Goal: Transaction & Acquisition: Purchase product/service

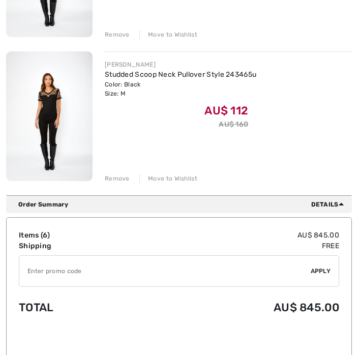
scroll to position [824, 0]
click at [113, 174] on div "Remove" at bounding box center [117, 178] width 25 height 9
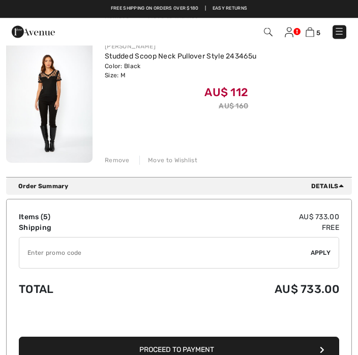
scroll to position [675, 0]
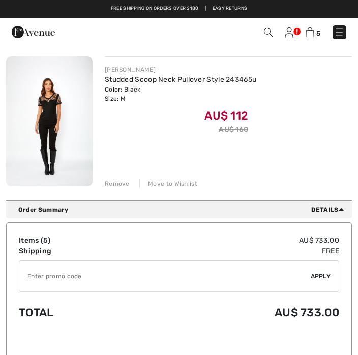
click at [116, 182] on div "Remove" at bounding box center [117, 183] width 25 height 9
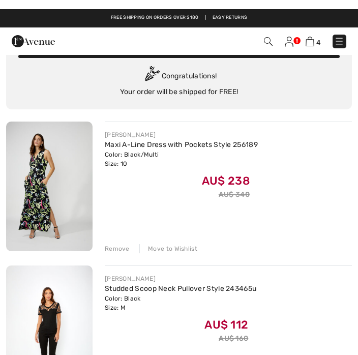
scroll to position [0, 0]
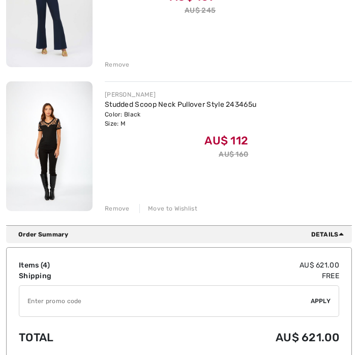
click at [120, 209] on div "Remove" at bounding box center [117, 208] width 25 height 9
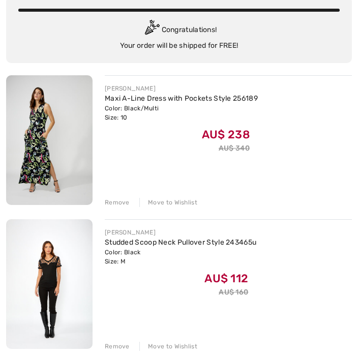
scroll to position [85, 0]
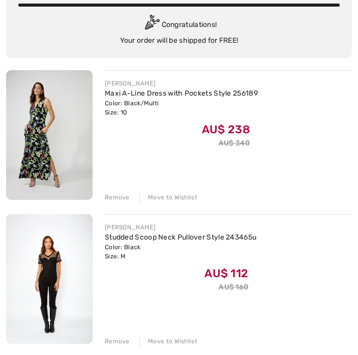
click at [118, 198] on div "Remove" at bounding box center [117, 197] width 25 height 9
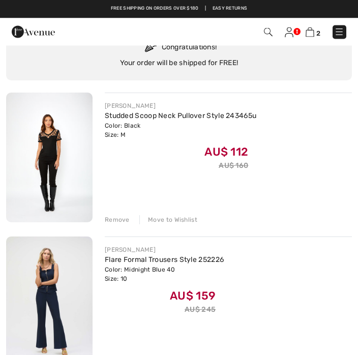
scroll to position [0, 0]
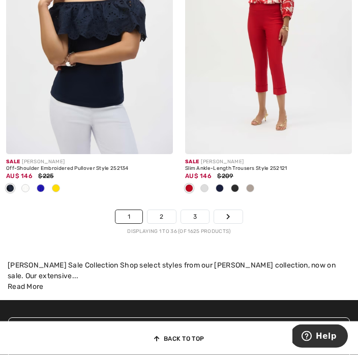
scroll to position [5626, 0]
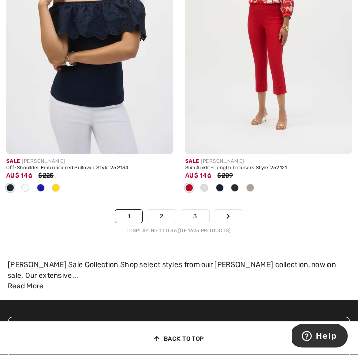
click at [165, 210] on link "2" at bounding box center [161, 216] width 28 height 13
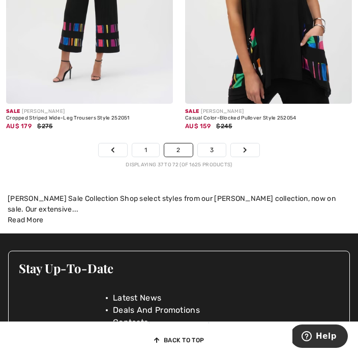
scroll to position [5698, 0]
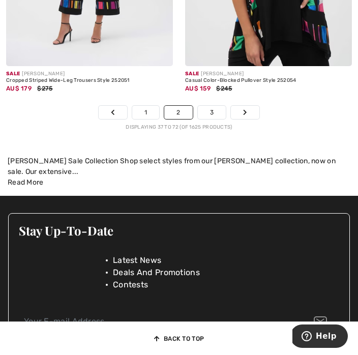
click at [212, 112] on link "3" at bounding box center [212, 112] width 28 height 13
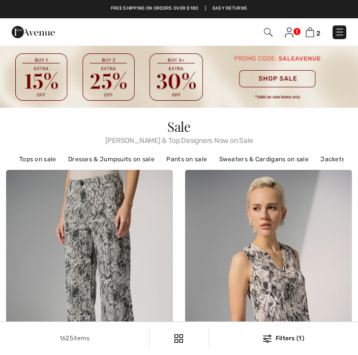
checkbox input "true"
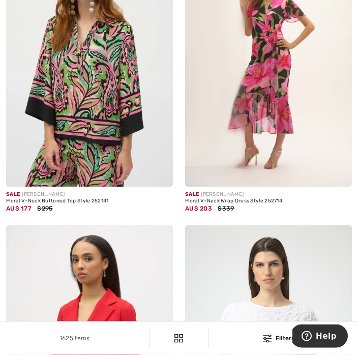
scroll to position [2453, 0]
click at [54, 163] on img at bounding box center [89, 61] width 167 height 250
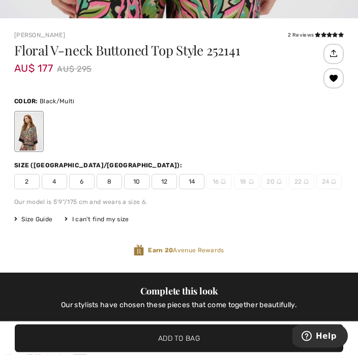
scroll to position [292, 0]
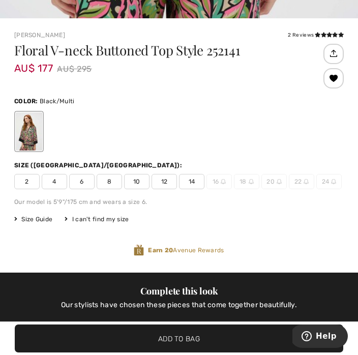
click at [138, 176] on span "10" at bounding box center [136, 181] width 25 height 15
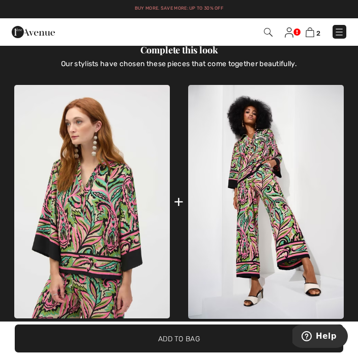
scroll to position [590, 0]
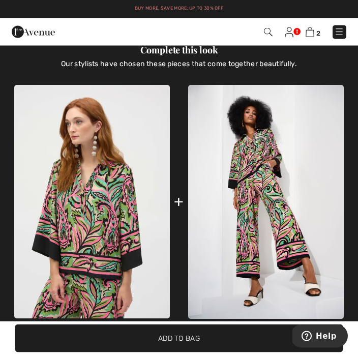
click at [186, 325] on span "✔ Added to Bag Add to Bag" at bounding box center [179, 338] width 328 height 28
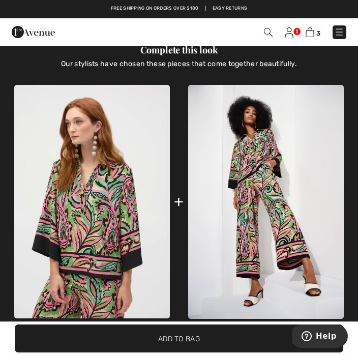
click at [281, 229] on img at bounding box center [266, 202] width 156 height 234
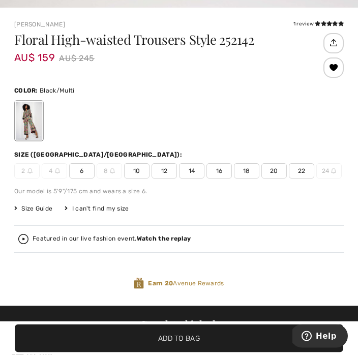
scroll to position [342, 0]
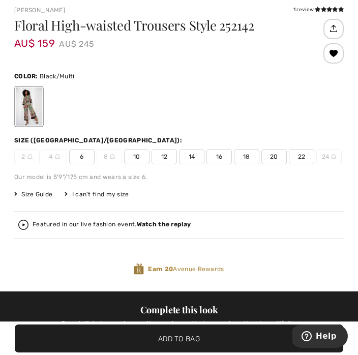
click at [144, 159] on span "10" at bounding box center [136, 156] width 25 height 15
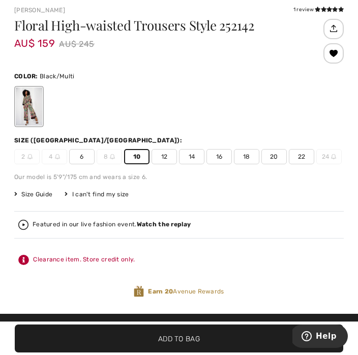
click at [182, 344] on span "Add to Bag" at bounding box center [179, 338] width 42 height 11
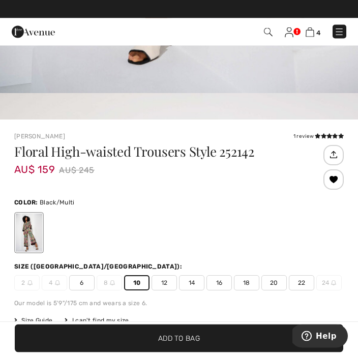
scroll to position [218, 0]
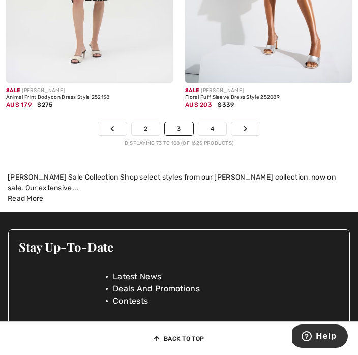
scroll to position [5659, 0]
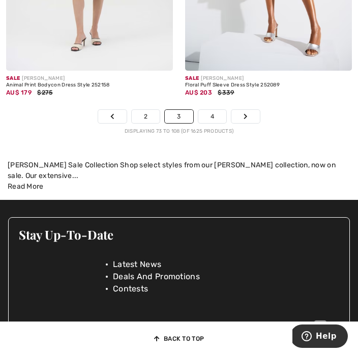
click at [217, 115] on link "4" at bounding box center [212, 116] width 28 height 13
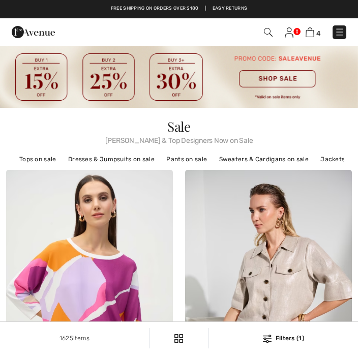
checkbox input "true"
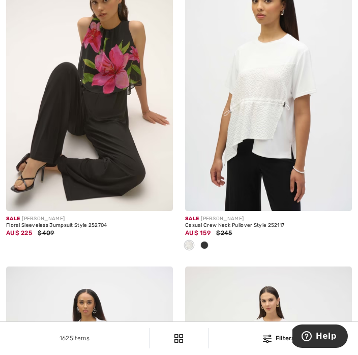
scroll to position [5084, 0]
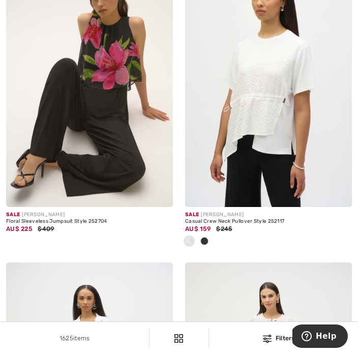
click at [56, 190] on img at bounding box center [89, 82] width 167 height 250
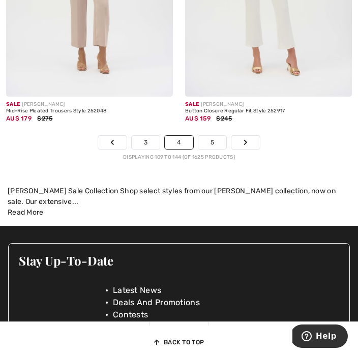
scroll to position [5551, 0]
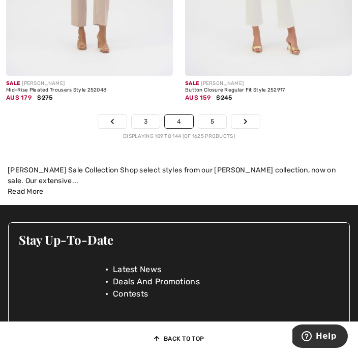
click at [216, 116] on link "5" at bounding box center [212, 121] width 28 height 13
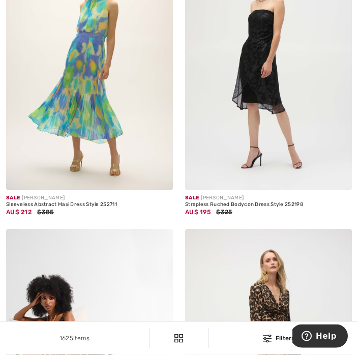
scroll to position [2097, 0]
click at [25, 197] on div "Sale JOSEPH RIBKOFF" at bounding box center [89, 198] width 167 height 8
click at [37, 212] on span "$385" at bounding box center [45, 211] width 16 height 7
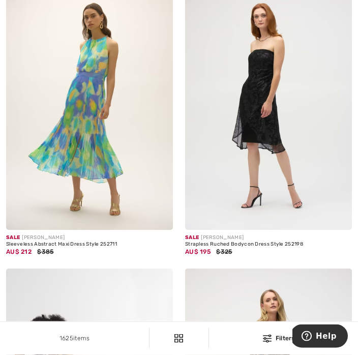
scroll to position [2057, 0]
click at [16, 235] on span "Sale" at bounding box center [13, 237] width 14 height 6
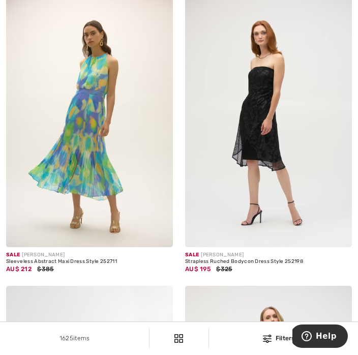
scroll to position [2029, 0]
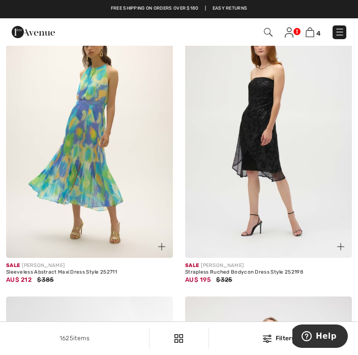
click at [13, 269] on div "Sleeveless Abstract Maxi Dress Style 252711" at bounding box center [89, 272] width 167 height 6
click at [34, 256] on img at bounding box center [89, 133] width 167 height 250
click at [55, 228] on img at bounding box center [89, 133] width 167 height 250
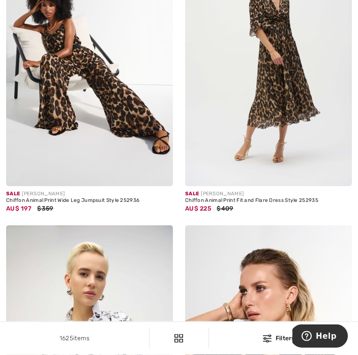
scroll to position [2337, 0]
click at [232, 199] on div "Chiffon Animal Print Fit and Flare Dress Style 252935" at bounding box center [268, 201] width 167 height 6
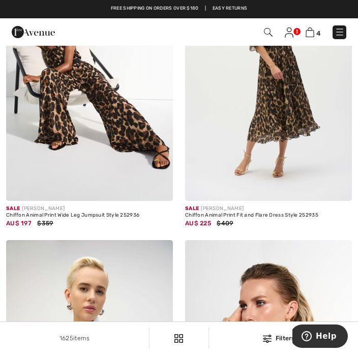
scroll to position [2321, 0]
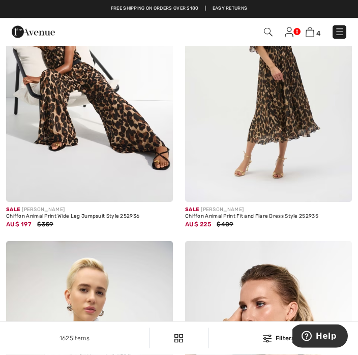
click at [238, 214] on div "Chiffon Animal Print Fit and Flare Dress Style 252935" at bounding box center [268, 217] width 167 height 6
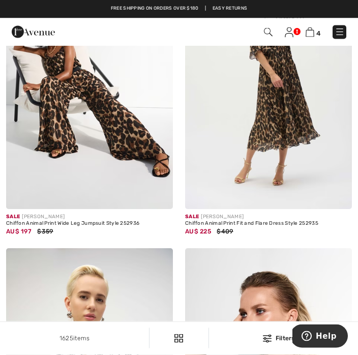
scroll to position [2313, 0]
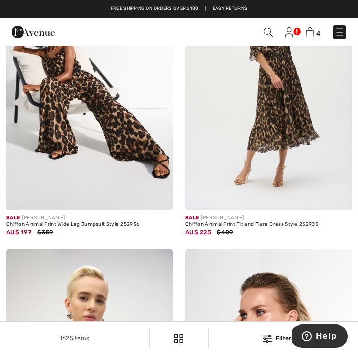
click at [237, 219] on div "Sale [PERSON_NAME]" at bounding box center [268, 218] width 167 height 8
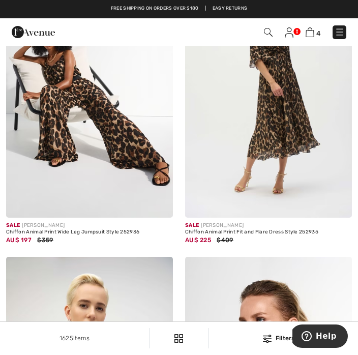
scroll to position [2305, 0]
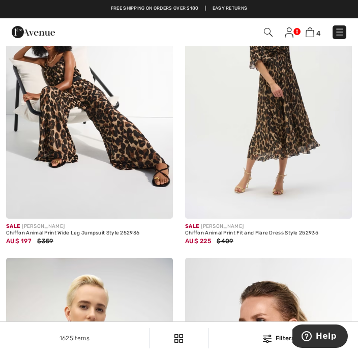
click at [244, 230] on div "Chiffon Animal Print Fit and Flare Dress Style 252935" at bounding box center [268, 233] width 167 height 6
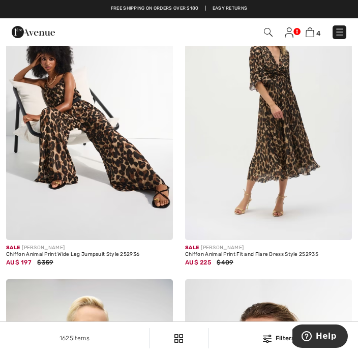
scroll to position [2282, 0]
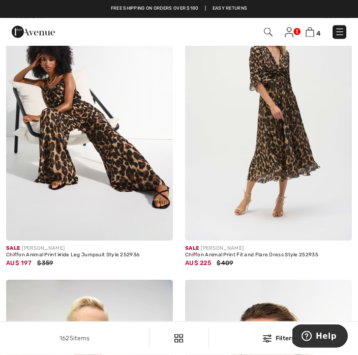
click at [248, 238] on img at bounding box center [268, 116] width 167 height 250
click at [244, 245] on div "Sale JOSEPH RIBKOFF" at bounding box center [268, 249] width 167 height 8
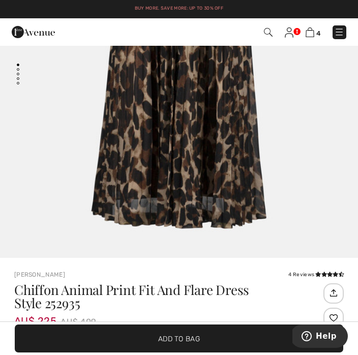
scroll to position [87, 0]
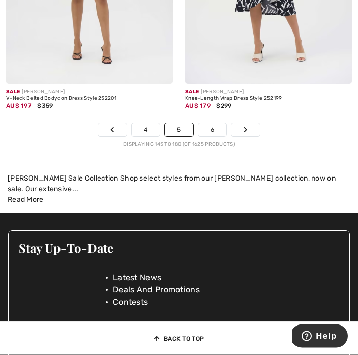
scroll to position [5493, 0]
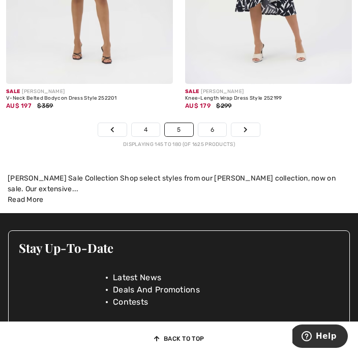
click at [215, 131] on link "6" at bounding box center [212, 129] width 28 height 13
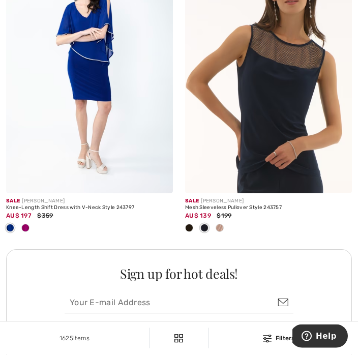
scroll to position [3557, 0]
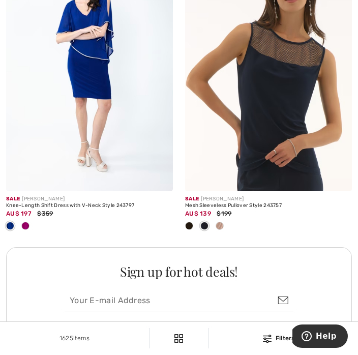
click at [227, 221] on div at bounding box center [219, 226] width 15 height 17
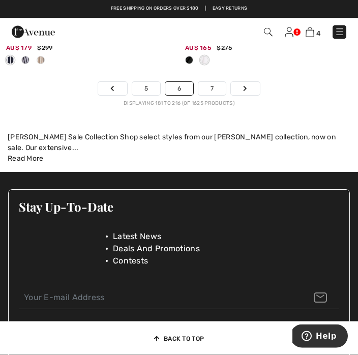
scroll to position [5687, 0]
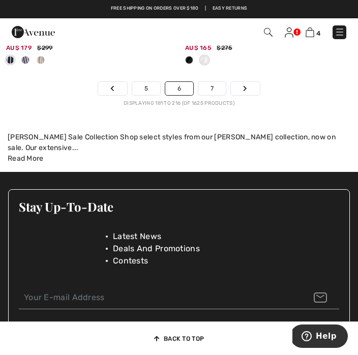
click at [214, 87] on link "7" at bounding box center [211, 88] width 27 height 13
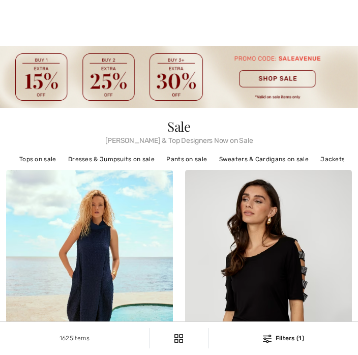
checkbox input "true"
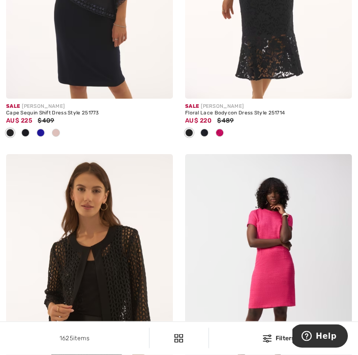
scroll to position [4703, 0]
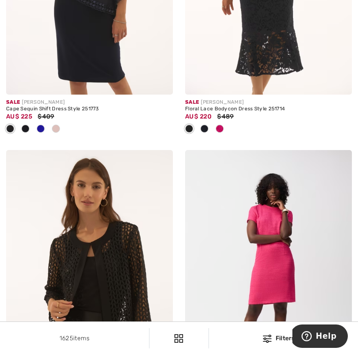
click at [241, 107] on div "Floral Lace Bodycon Dress Style 251714" at bounding box center [268, 109] width 167 height 6
click at [243, 106] on div "Floral Lace Bodycon Dress Style 251714" at bounding box center [268, 109] width 167 height 6
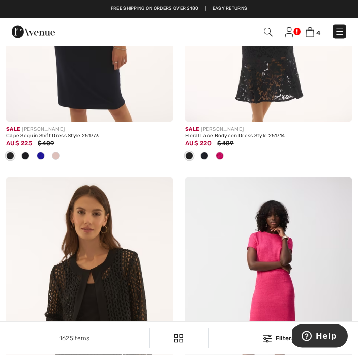
scroll to position [4671, 0]
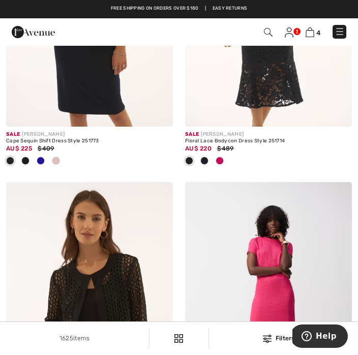
click at [226, 138] on div "Floral Lace Bodycon Dress Style 251714" at bounding box center [268, 141] width 167 height 6
click at [243, 144] on div "AU$ 220 $489" at bounding box center [268, 148] width 167 height 9
click at [227, 138] on div "Floral Lace Bodycon Dress Style 251714" at bounding box center [268, 141] width 167 height 6
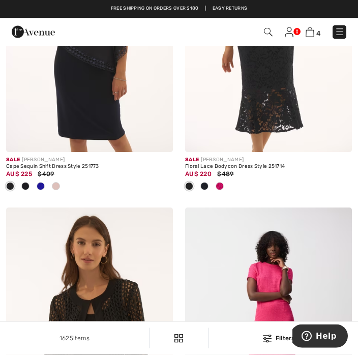
scroll to position [4644, 0]
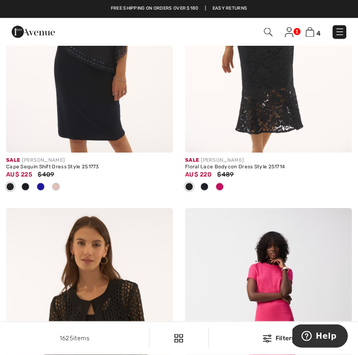
click at [265, 159] on div "Sale JOSEPH RIBKOFF" at bounding box center [268, 161] width 167 height 8
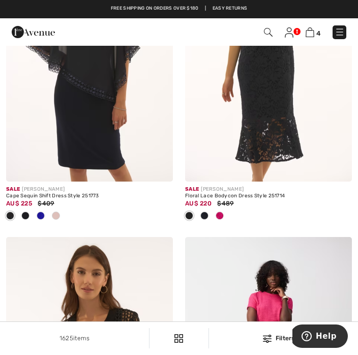
scroll to position [4615, 0]
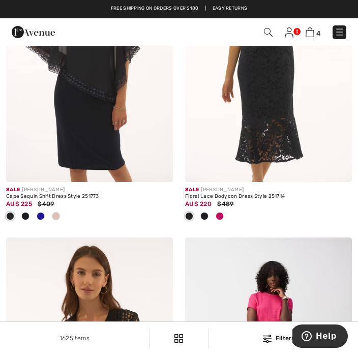
click at [234, 172] on img at bounding box center [268, 57] width 167 height 250
click at [229, 186] on div "Sale JOSEPH RIBKOFF" at bounding box center [268, 190] width 167 height 8
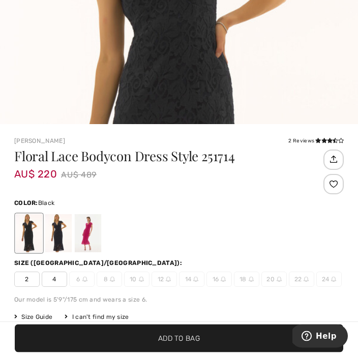
scroll to position [216, 0]
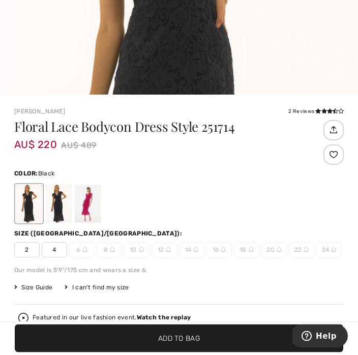
click at [2, 104] on div "[PERSON_NAME] 2 Reviews 2 Reviews Floral Lace Bodycon Dress Style 251714 AU$ 22…" at bounding box center [179, 342] width 358 height 494
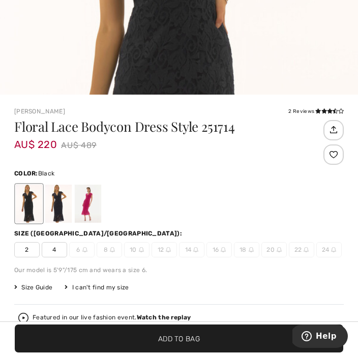
click at [84, 200] on div at bounding box center [88, 204] width 26 height 38
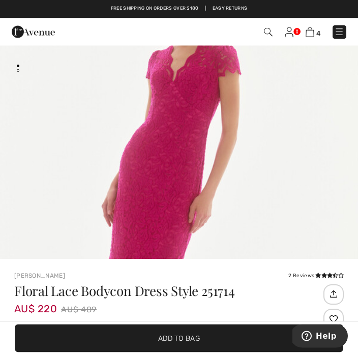
scroll to position [86, 0]
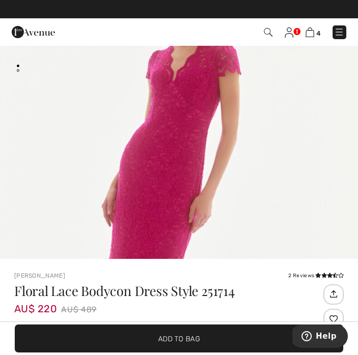
click at [275, 165] on img "1 / 4" at bounding box center [179, 200] width 358 height 536
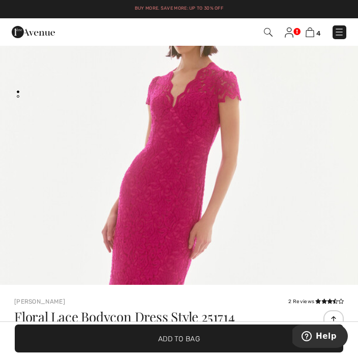
scroll to position [58, 0]
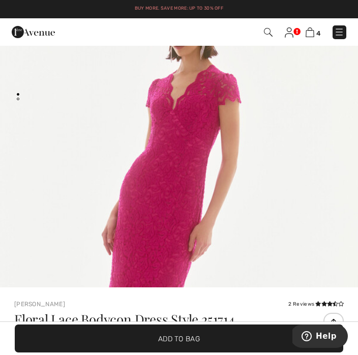
click at [90, 168] on img "1 / 4" at bounding box center [179, 228] width 358 height 536
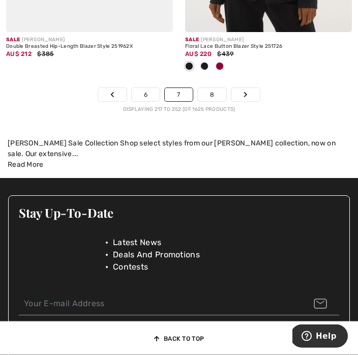
scroll to position [5712, 0]
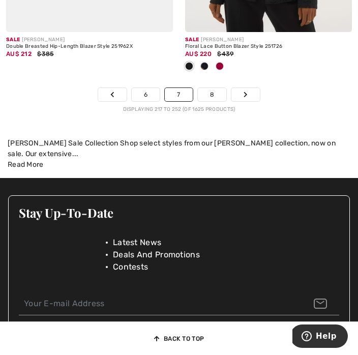
click at [219, 94] on link "8" at bounding box center [212, 94] width 28 height 13
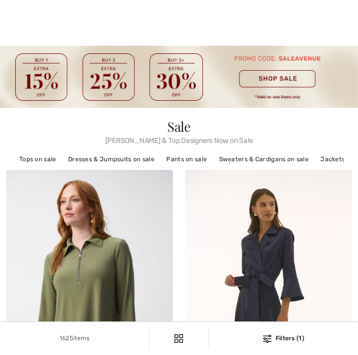
checkbox input "true"
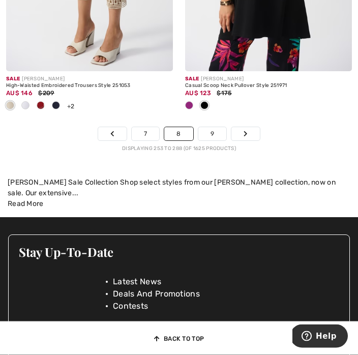
scroll to position [5809, 0]
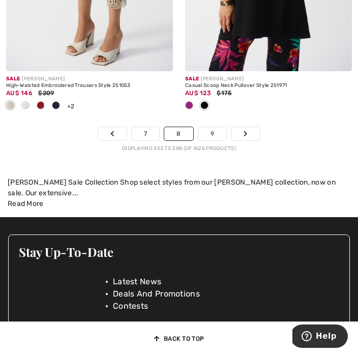
click at [221, 132] on link "9" at bounding box center [212, 133] width 28 height 13
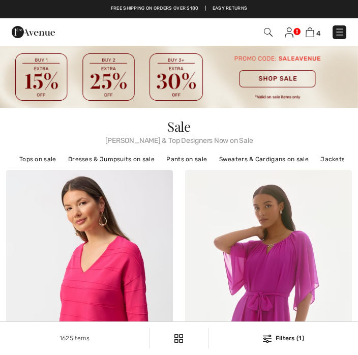
checkbox input "true"
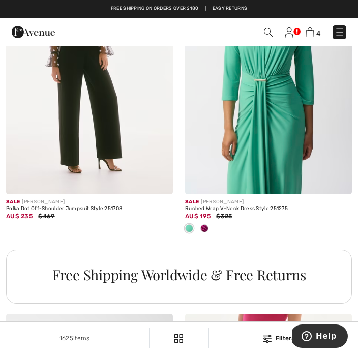
scroll to position [1754, 0]
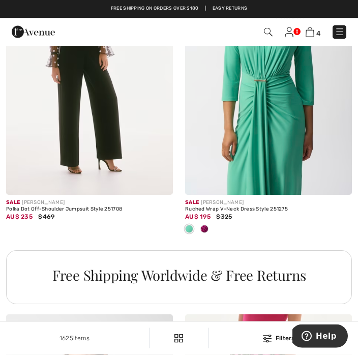
click at [26, 193] on img at bounding box center [89, 70] width 167 height 250
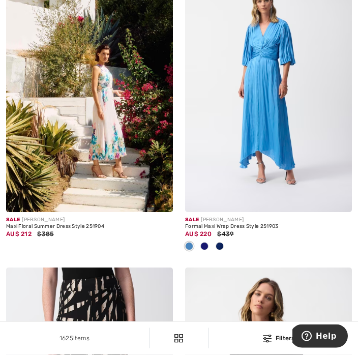
scroll to position [4975, 0]
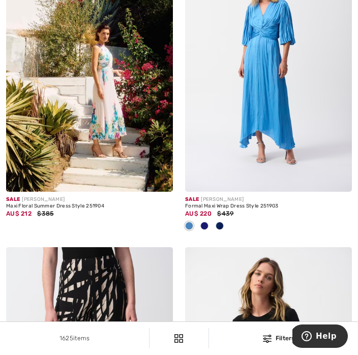
click at [29, 196] on div "Sale [PERSON_NAME]" at bounding box center [89, 200] width 167 height 8
click at [39, 180] on img at bounding box center [89, 67] width 167 height 250
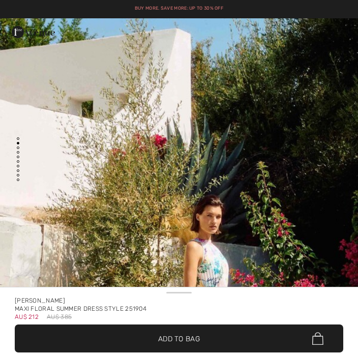
checkbox input "true"
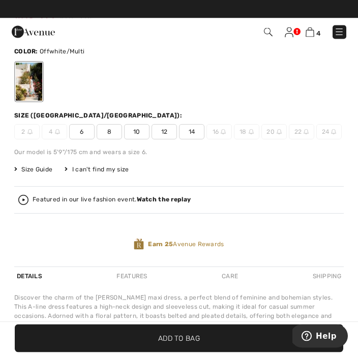
scroll to position [342, 0]
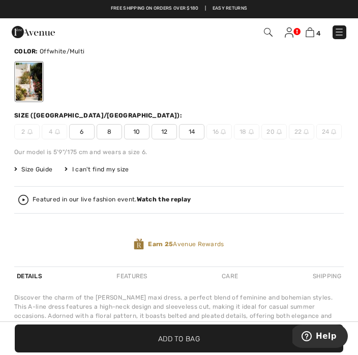
click at [142, 138] on span "10" at bounding box center [136, 131] width 25 height 15
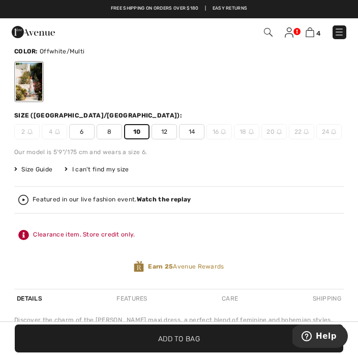
click at [192, 352] on span "✔ Added to Bag Add to Bag" at bounding box center [179, 338] width 328 height 28
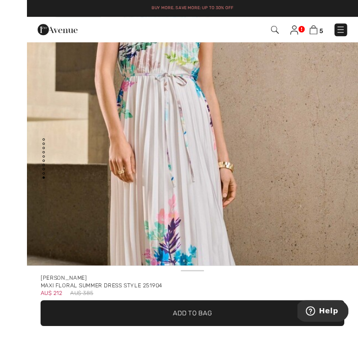
scroll to position [13, 0]
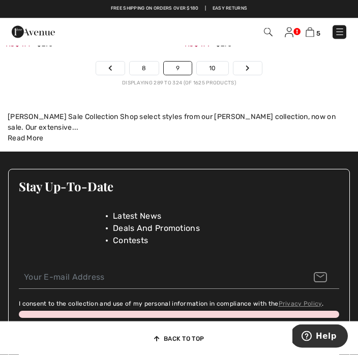
scroll to position [5787, 0]
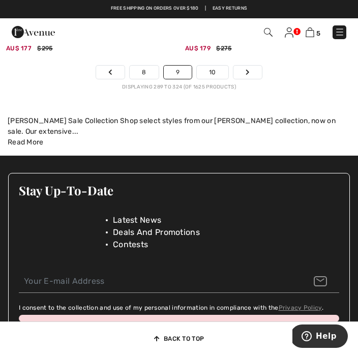
click at [215, 70] on link "10" at bounding box center [213, 72] width 32 height 13
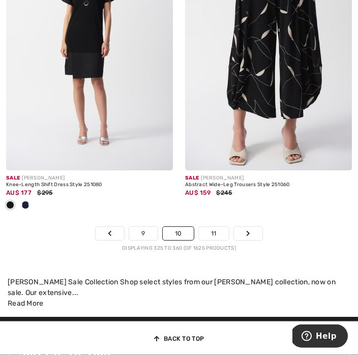
scroll to position [5377, 0]
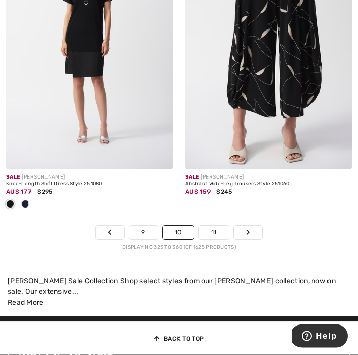
click at [223, 227] on link "11" at bounding box center [214, 232] width 30 height 13
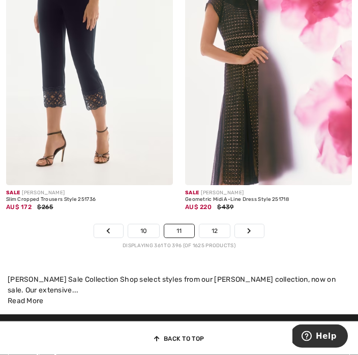
scroll to position [5544, 0]
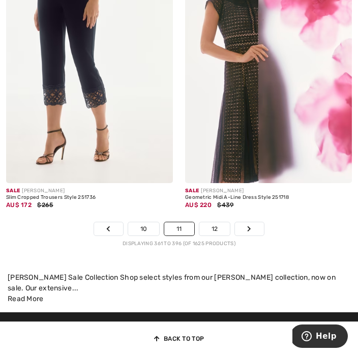
click at [221, 223] on link "12" at bounding box center [214, 228] width 31 height 13
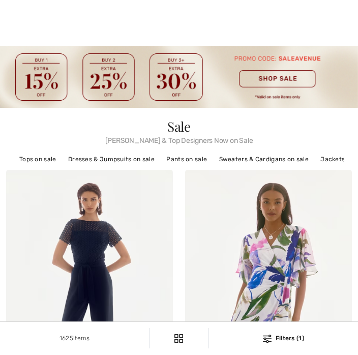
checkbox input "true"
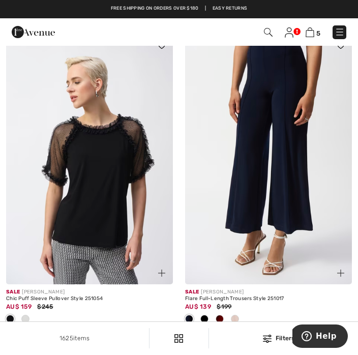
scroll to position [4628, 0]
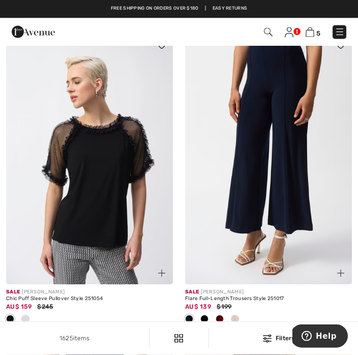
click at [24, 275] on img at bounding box center [89, 160] width 167 height 250
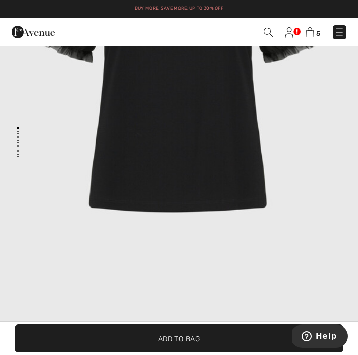
scroll to position [3533, 0]
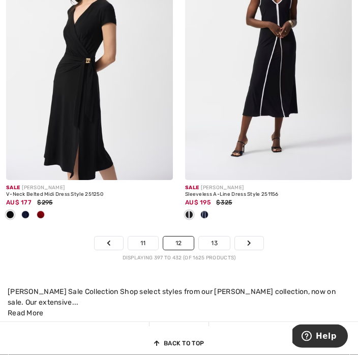
scroll to position [5577, 0]
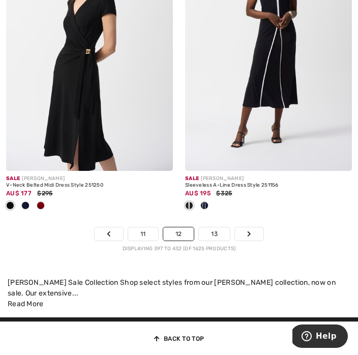
click at [223, 228] on link "13" at bounding box center [214, 233] width 31 height 13
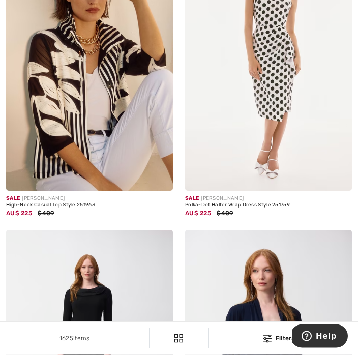
scroll to position [841, 0]
click at [30, 197] on div "Sale JOSEPH RIBKOFF" at bounding box center [89, 199] width 167 height 8
click at [31, 178] on img at bounding box center [89, 66] width 167 height 250
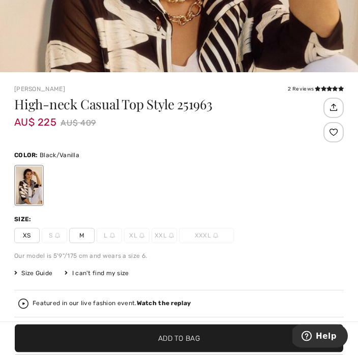
scroll to position [293, 0]
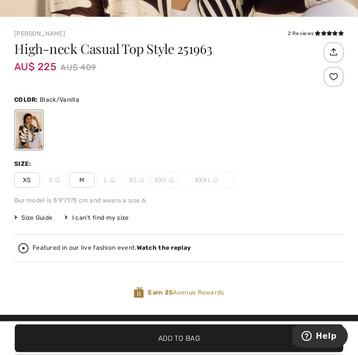
click at [83, 175] on span "M" at bounding box center [81, 180] width 25 height 15
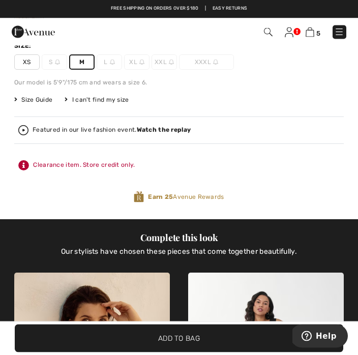
scroll to position [446, 0]
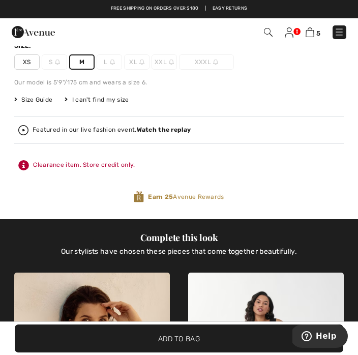
click at [187, 344] on span "Add to Bag" at bounding box center [179, 338] width 42 height 11
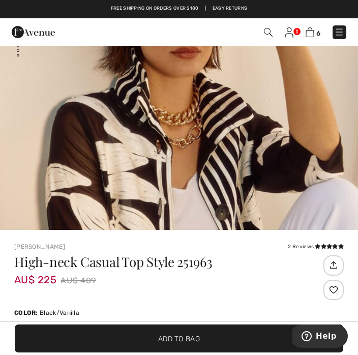
scroll to position [99, 0]
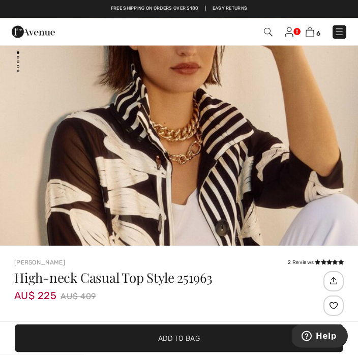
click at [287, 153] on img "1 / 5" at bounding box center [179, 187] width 358 height 537
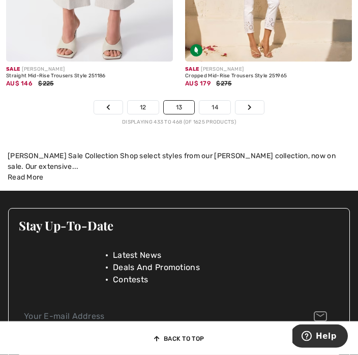
scroll to position [5685, 0]
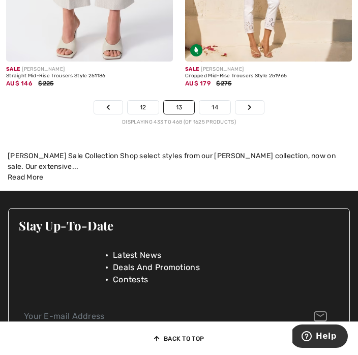
click at [220, 101] on link "14" at bounding box center [214, 107] width 31 height 13
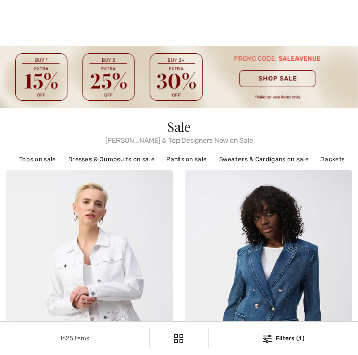
checkbox input "true"
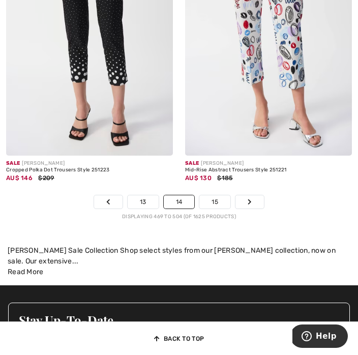
scroll to position [5425, 0]
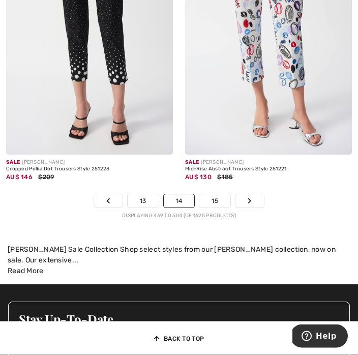
click at [223, 197] on link "15" at bounding box center [214, 201] width 31 height 13
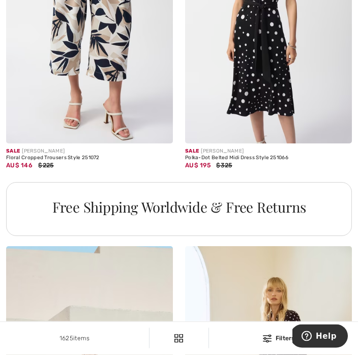
scroll to position [3642, 0]
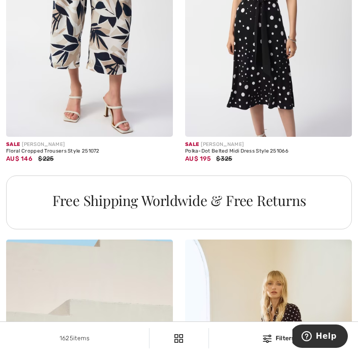
click at [223, 131] on img at bounding box center [268, 12] width 167 height 250
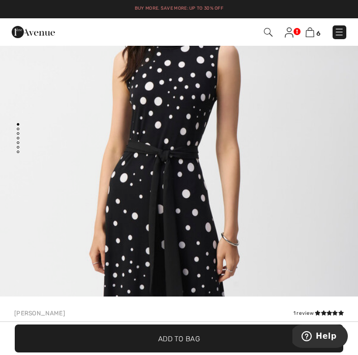
scroll to position [10, 0]
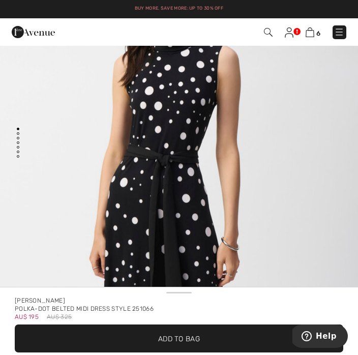
click at [119, 172] on img "1 / 6" at bounding box center [179, 185] width 358 height 536
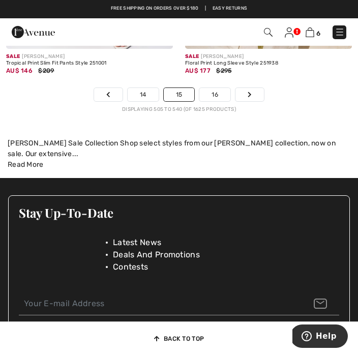
scroll to position [5608, 0]
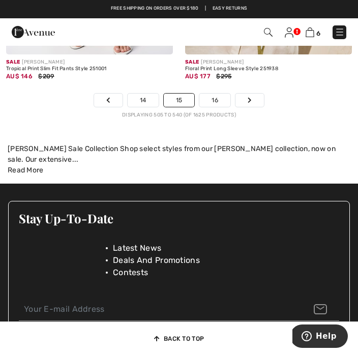
click at [221, 96] on link "16" at bounding box center [214, 100] width 31 height 13
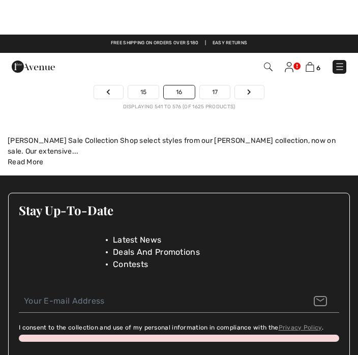
scroll to position [5582, 0]
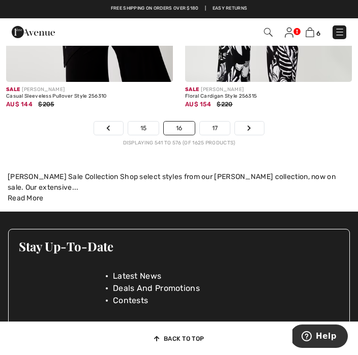
click at [221, 128] on link "17" at bounding box center [215, 127] width 31 height 13
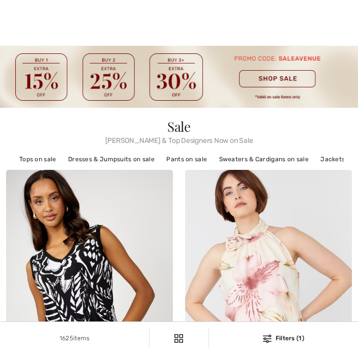
checkbox input "true"
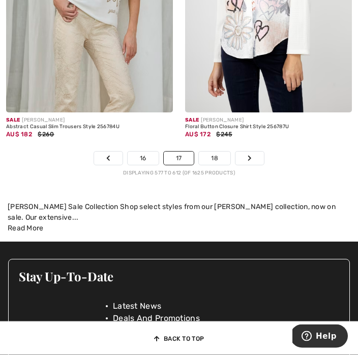
scroll to position [5464, 0]
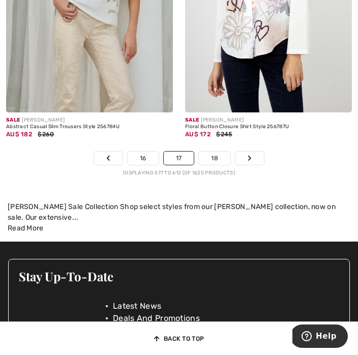
click at [221, 154] on link "18" at bounding box center [215, 157] width 32 height 13
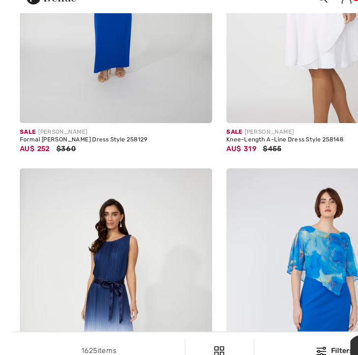
scroll to position [3014, 0]
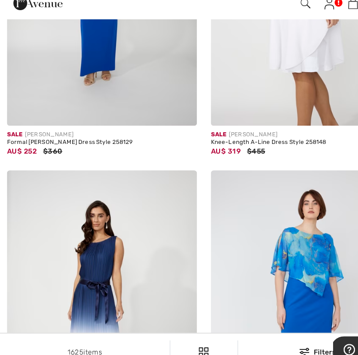
click at [24, 144] on div "Sale [PERSON_NAME]" at bounding box center [89, 148] width 167 height 8
click at [20, 103] on img at bounding box center [89, 15] width 167 height 250
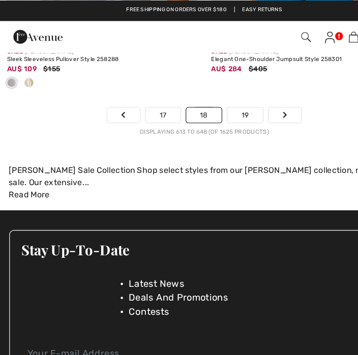
scroll to position [5492, 0]
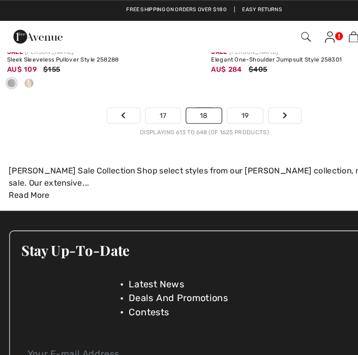
click at [222, 95] on link "19" at bounding box center [214, 101] width 31 height 13
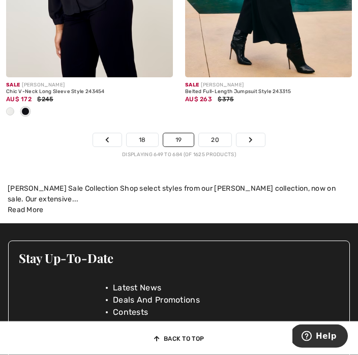
scroll to position [5617, 0]
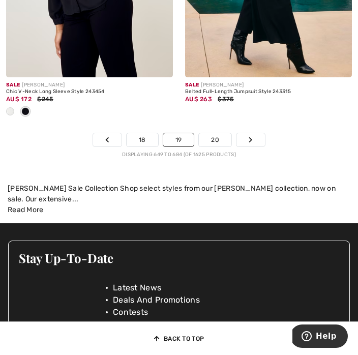
click at [229, 139] on link "20" at bounding box center [215, 139] width 33 height 13
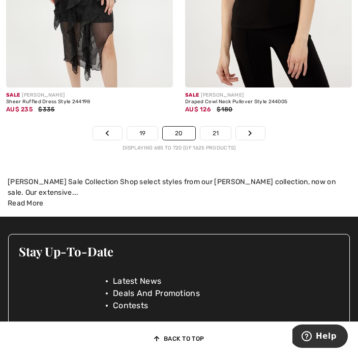
scroll to position [5629, 0]
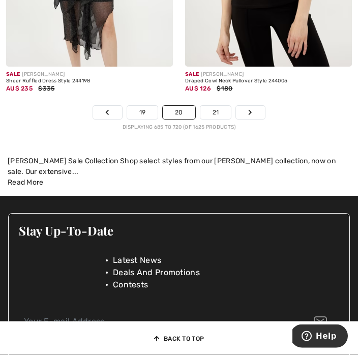
click at [219, 108] on link "21" at bounding box center [215, 112] width 31 height 13
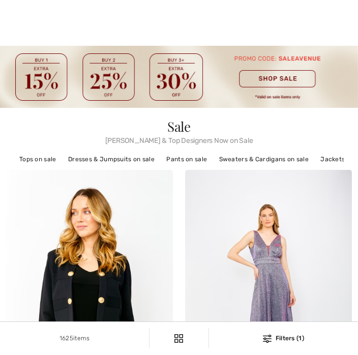
checkbox input "true"
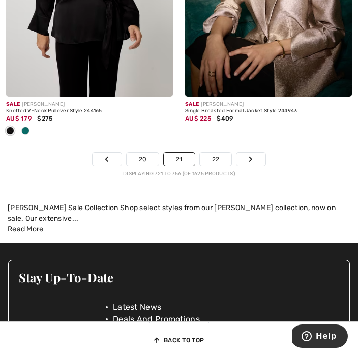
scroll to position [5552, 0]
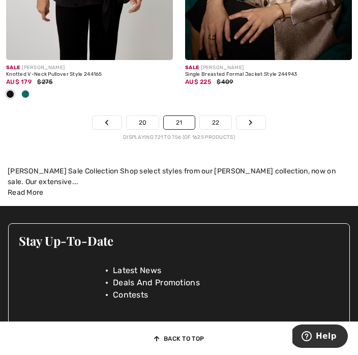
click at [223, 116] on link "22" at bounding box center [216, 122] width 32 height 13
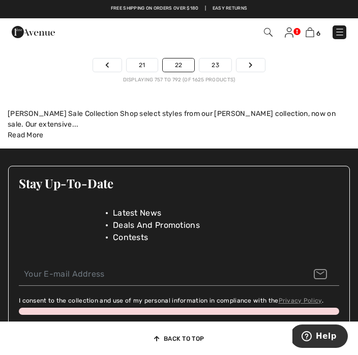
scroll to position [5631, 0]
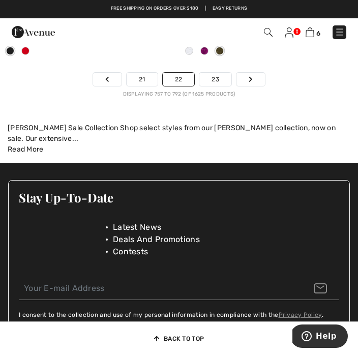
click at [222, 80] on link "23" at bounding box center [215, 79] width 32 height 13
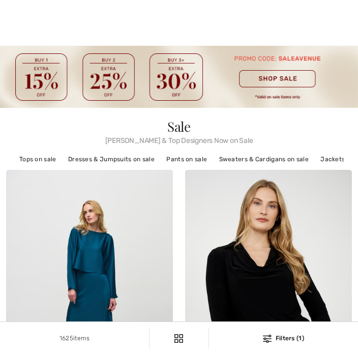
checkbox input "true"
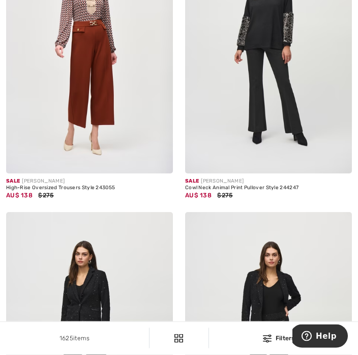
scroll to position [3063, 0]
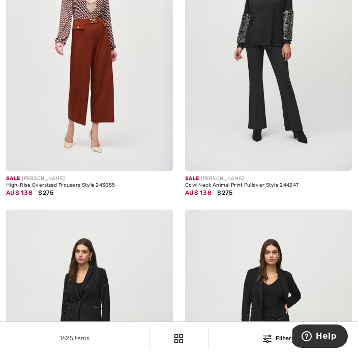
click at [36, 155] on img at bounding box center [89, 46] width 167 height 250
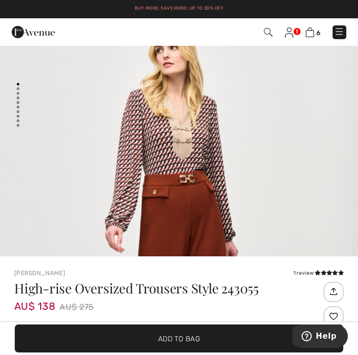
scroll to position [42, 0]
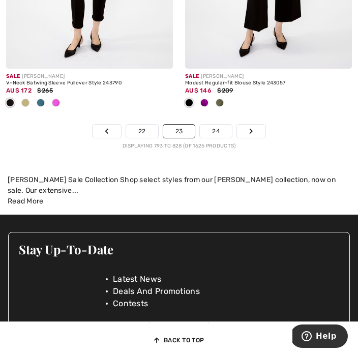
scroll to position [5649, 0]
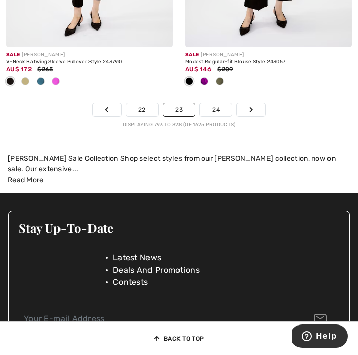
click at [222, 107] on link "24" at bounding box center [216, 109] width 32 height 13
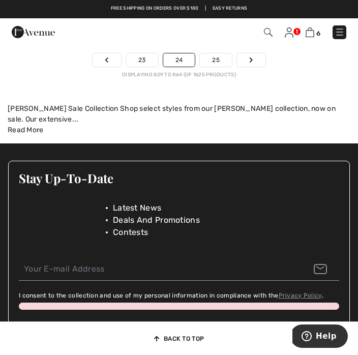
scroll to position [5742, 0]
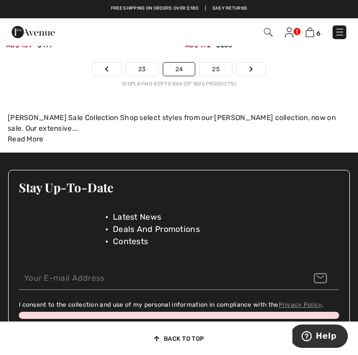
click at [223, 69] on link "25" at bounding box center [216, 69] width 32 height 13
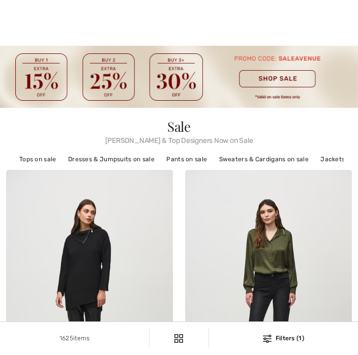
checkbox input "true"
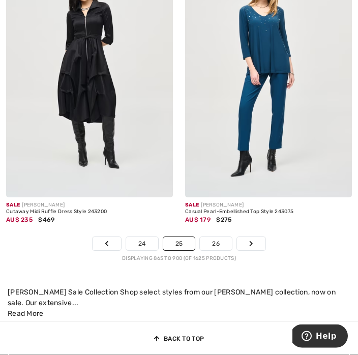
scroll to position [5356, 0]
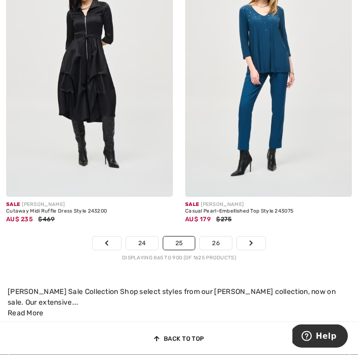
click at [219, 237] on link "26" at bounding box center [216, 243] width 32 height 13
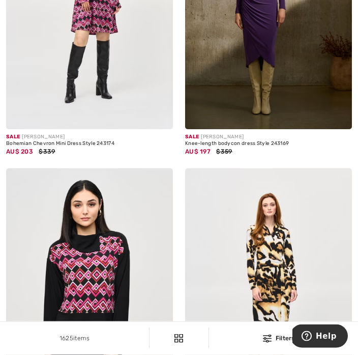
scroll to position [3076, 0]
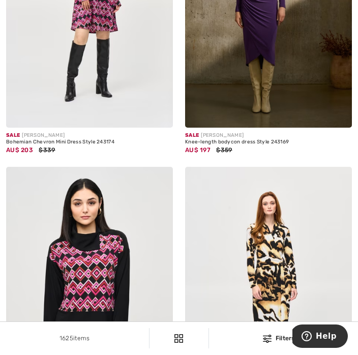
click at [219, 116] on img at bounding box center [268, 2] width 167 height 250
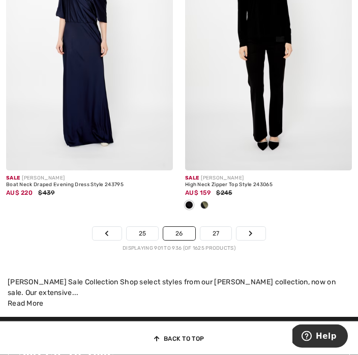
scroll to position [5428, 0]
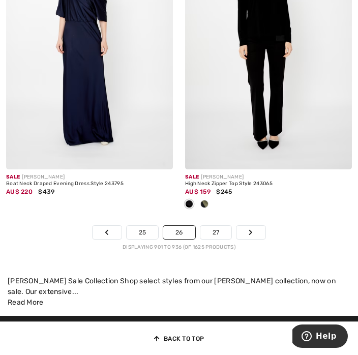
click at [223, 226] on link "27" at bounding box center [216, 232] width 32 height 13
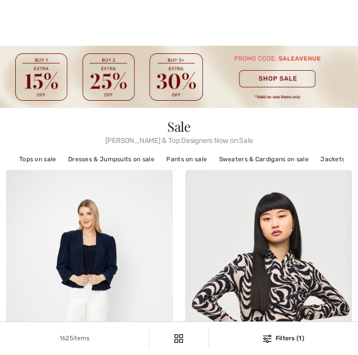
checkbox input "true"
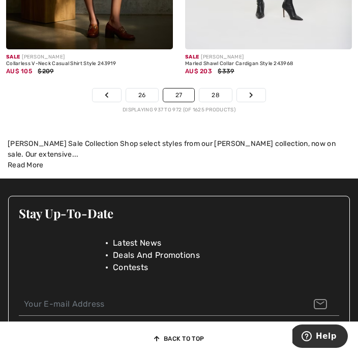
scroll to position [5611, 0]
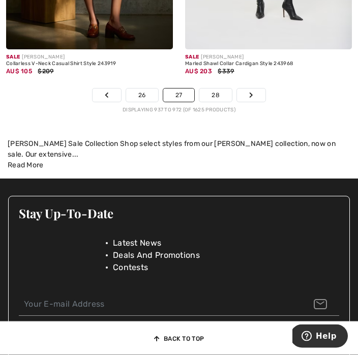
click at [222, 95] on link "28" at bounding box center [215, 95] width 33 height 13
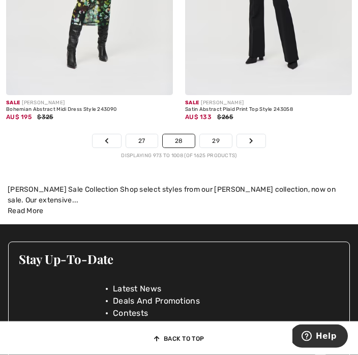
scroll to position [5551, 0]
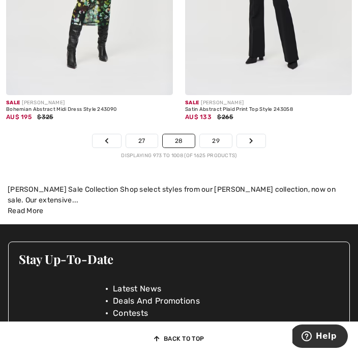
click at [223, 135] on link "29" at bounding box center [216, 140] width 32 height 13
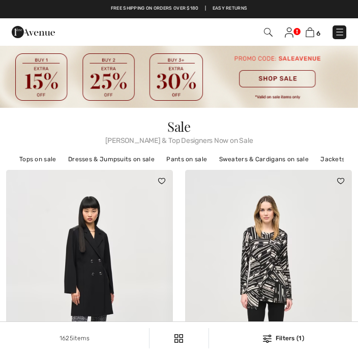
checkbox input "true"
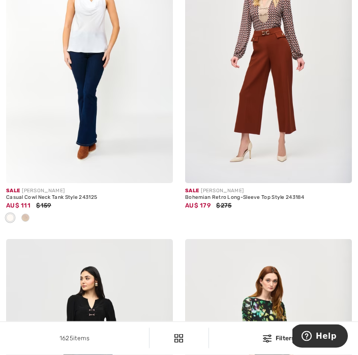
scroll to position [832, 0]
click at [232, 161] on img at bounding box center [268, 58] width 167 height 250
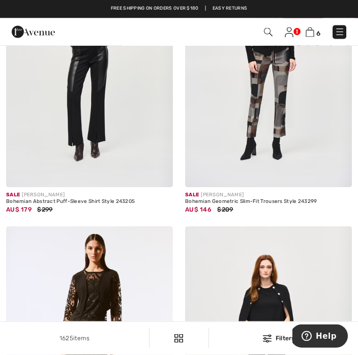
scroll to position [1438, 0]
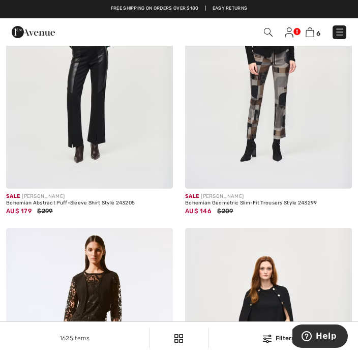
click at [31, 176] on img at bounding box center [89, 63] width 167 height 250
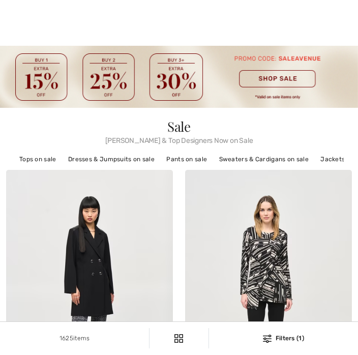
checkbox input "true"
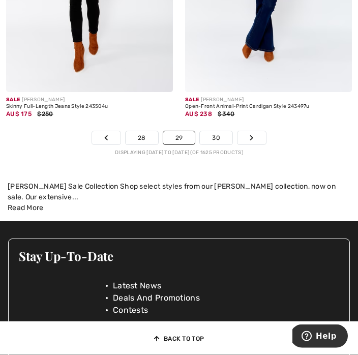
scroll to position [5570, 0]
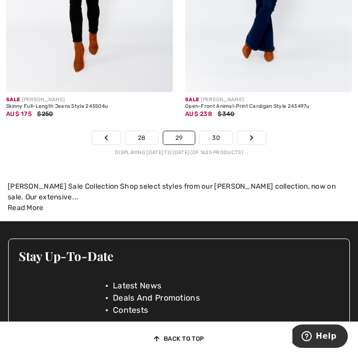
click at [224, 133] on link "30" at bounding box center [216, 137] width 33 height 13
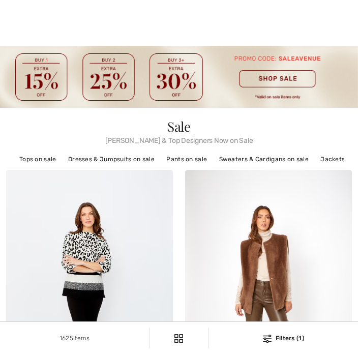
checkbox input "true"
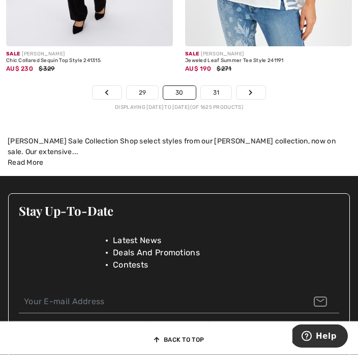
scroll to position [5484, 0]
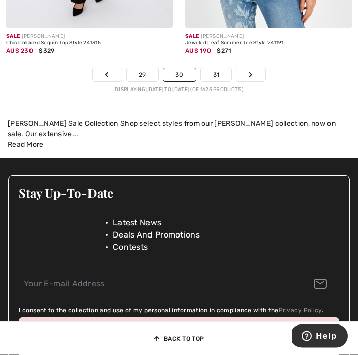
click at [224, 74] on link "31" at bounding box center [216, 75] width 31 height 13
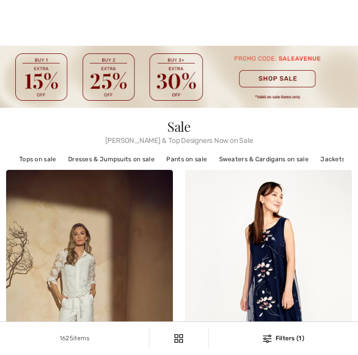
checkbox input "true"
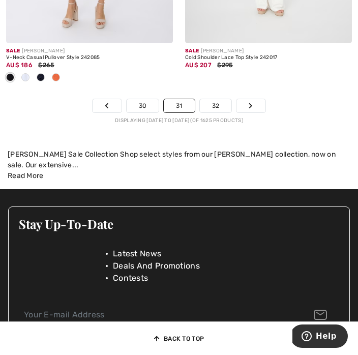
scroll to position [5600, 0]
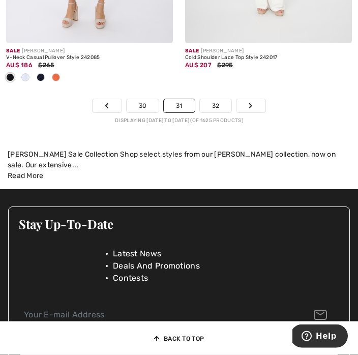
click at [225, 104] on link "32" at bounding box center [216, 106] width 32 height 13
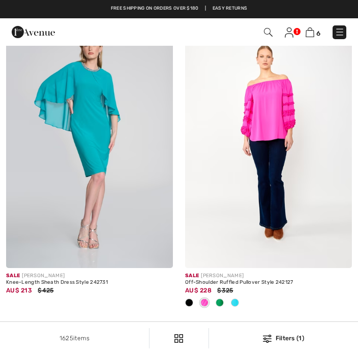
checkbox input "true"
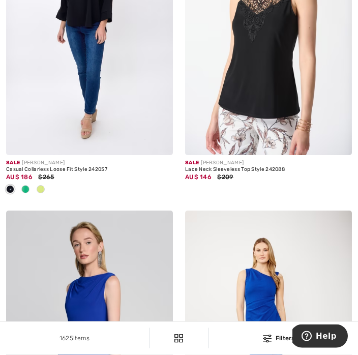
scroll to position [2216, 0]
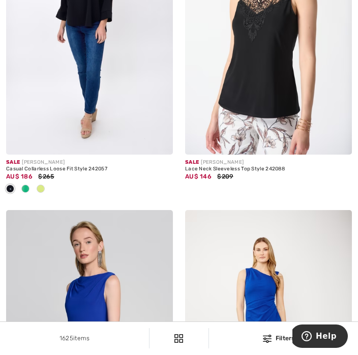
click at [225, 140] on img at bounding box center [268, 29] width 167 height 250
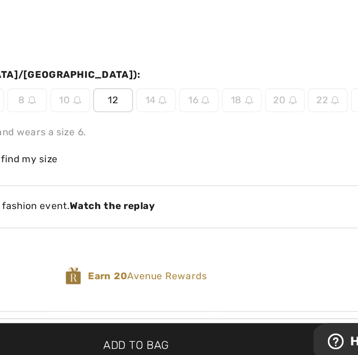
scroll to position [295, 0]
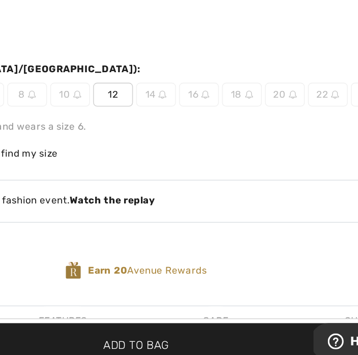
click at [151, 171] on span "12" at bounding box center [163, 178] width 25 height 15
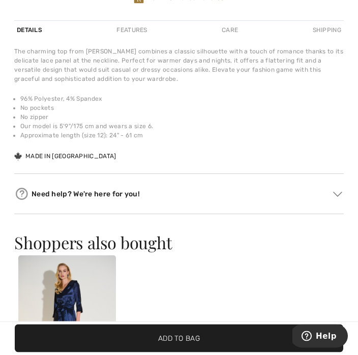
scroll to position [615, 0]
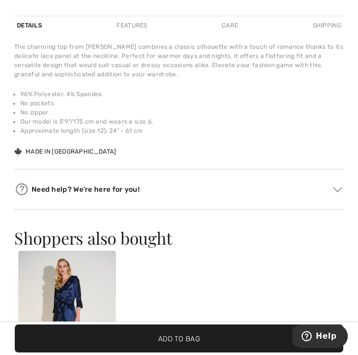
click at [176, 347] on span "✔ Added to Bag Add to Bag" at bounding box center [179, 338] width 328 height 28
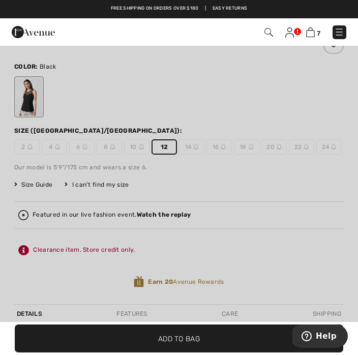
scroll to position [337, 0]
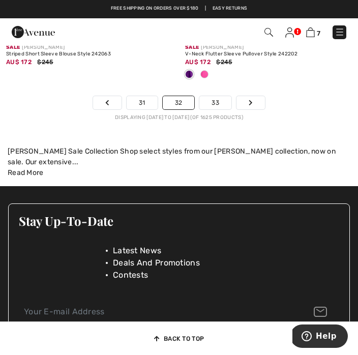
scroll to position [5724, 0]
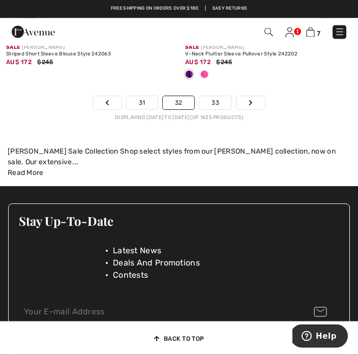
click at [222, 98] on link "33" at bounding box center [215, 103] width 32 height 13
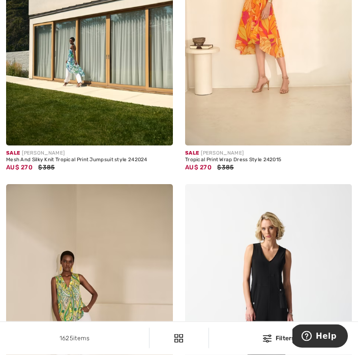
scroll to position [4362, 0]
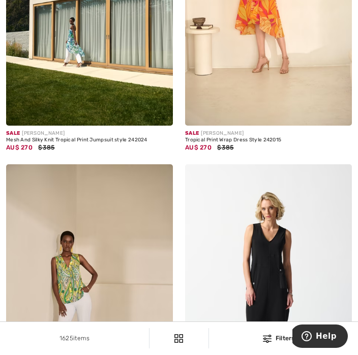
click at [259, 143] on div "AU$ 270 $385" at bounding box center [268, 147] width 167 height 9
click at [254, 137] on div "Tropical Print Wrap Dress Style 242015" at bounding box center [268, 140] width 167 height 6
click at [251, 121] on img at bounding box center [268, 0] width 167 height 250
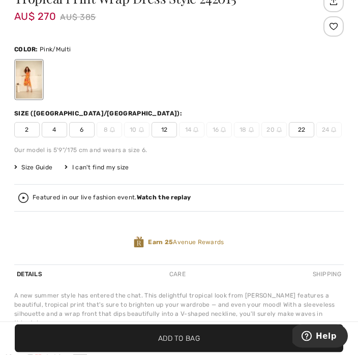
scroll to position [350, 0]
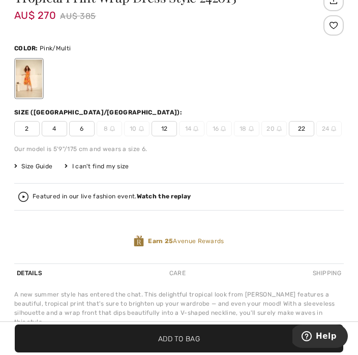
click at [165, 128] on span "12" at bounding box center [163, 128] width 25 height 15
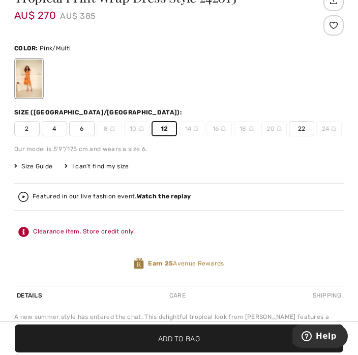
click at [187, 345] on span "✔ Added to Bag Add to Bag" at bounding box center [179, 338] width 328 height 28
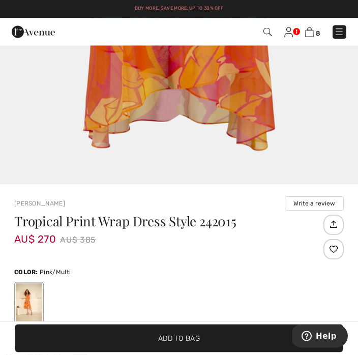
scroll to position [154, 0]
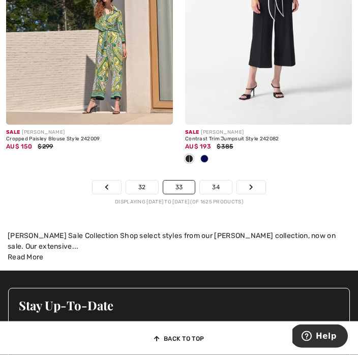
scroll to position [5571, 0]
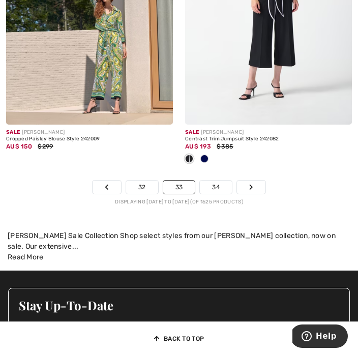
click at [227, 181] on link "34" at bounding box center [216, 186] width 32 height 13
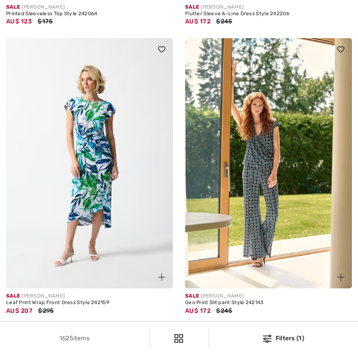
checkbox input "true"
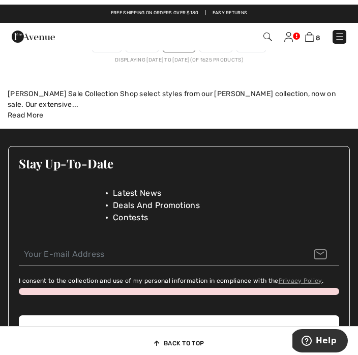
scroll to position [5578, 0]
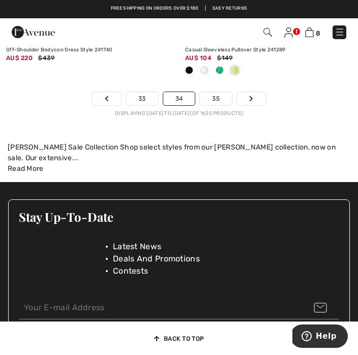
click at [222, 93] on link "35" at bounding box center [216, 98] width 32 height 13
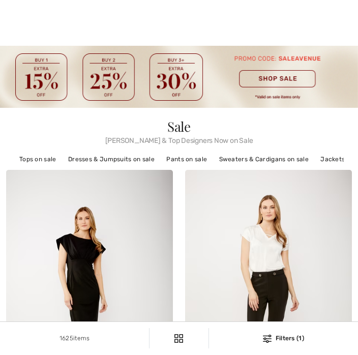
checkbox input "true"
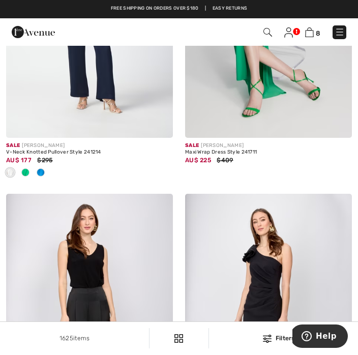
scroll to position [2262, 0]
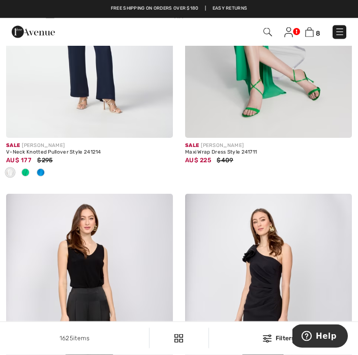
click at [226, 142] on div "Sale JOSEPH RIBKOFF" at bounding box center [268, 146] width 167 height 8
click at [231, 131] on img at bounding box center [268, 13] width 167 height 250
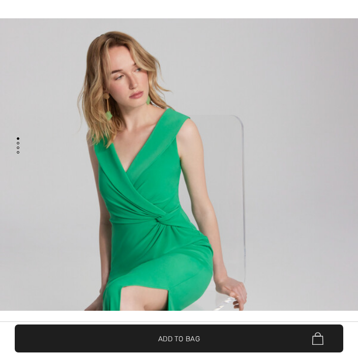
checkbox input "true"
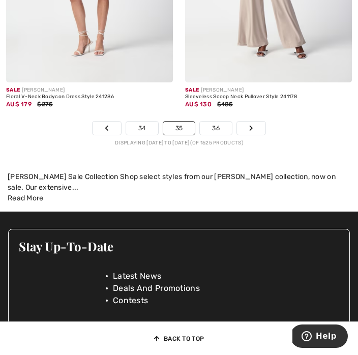
scroll to position [5804, 0]
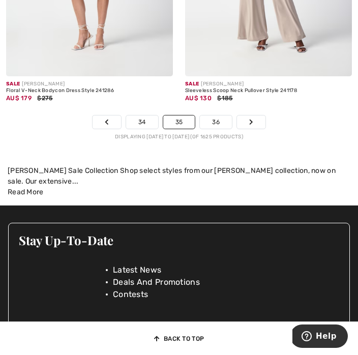
click at [224, 121] on link "36" at bounding box center [216, 121] width 32 height 13
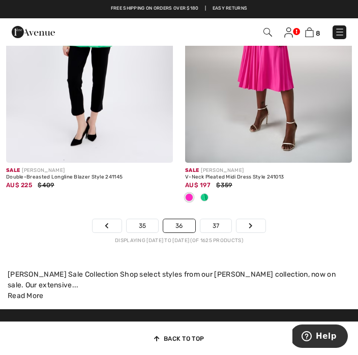
scroll to position [5499, 0]
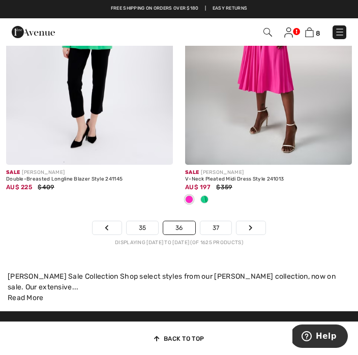
click at [225, 224] on link "37" at bounding box center [216, 227] width 32 height 13
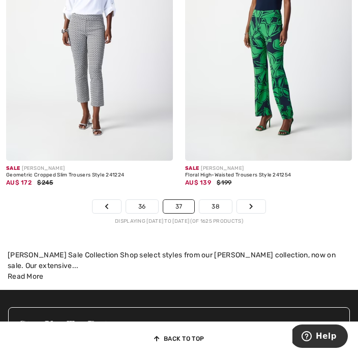
scroll to position [5467, 0]
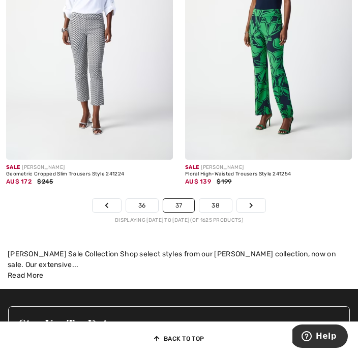
click at [225, 202] on link "38" at bounding box center [215, 205] width 33 height 13
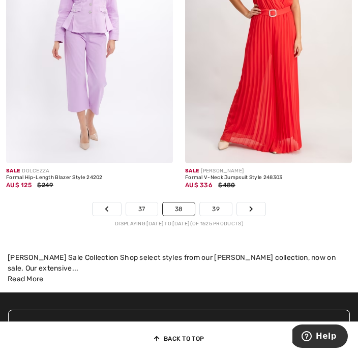
scroll to position [5470, 0]
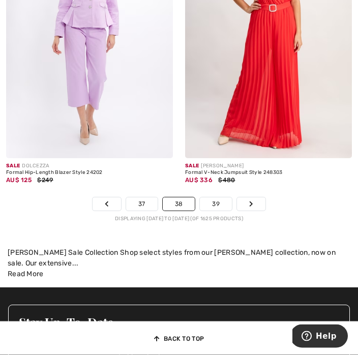
click at [222, 200] on link "39" at bounding box center [216, 204] width 32 height 13
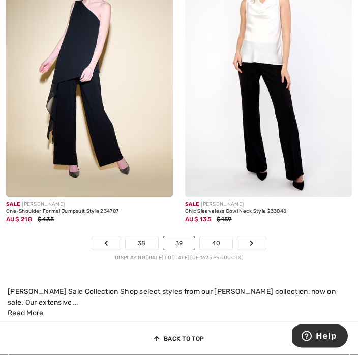
scroll to position [5400, 0]
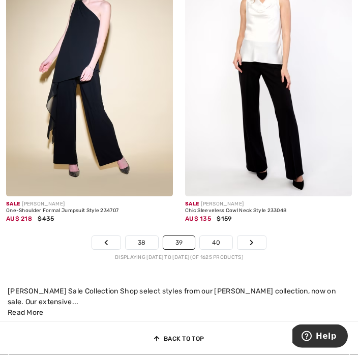
click at [225, 237] on link "40" at bounding box center [216, 242] width 33 height 13
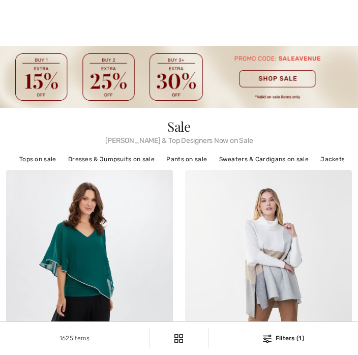
checkbox input "true"
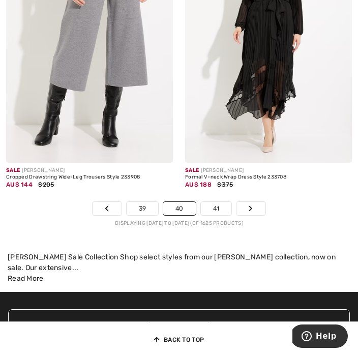
scroll to position [5523, 0]
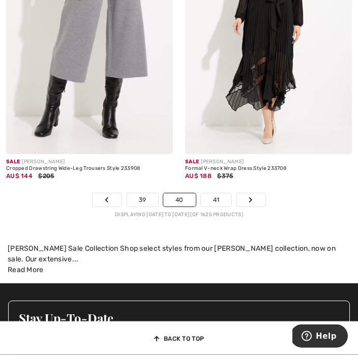
click at [223, 196] on link "41" at bounding box center [216, 200] width 31 height 13
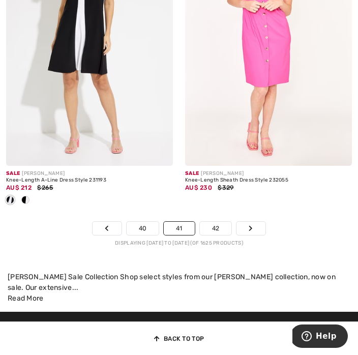
scroll to position [5513, 0]
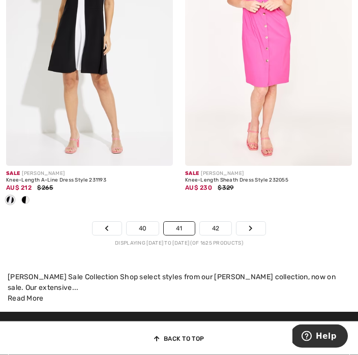
click at [225, 224] on link "42" at bounding box center [216, 228] width 32 height 13
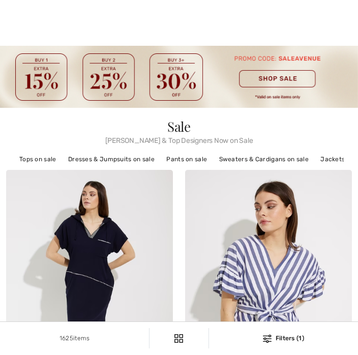
checkbox input "true"
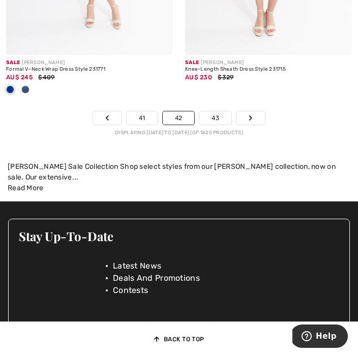
scroll to position [5597, 0]
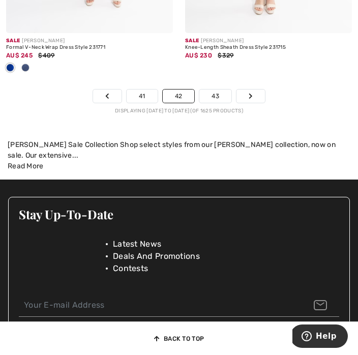
click at [216, 97] on link "43" at bounding box center [215, 95] width 32 height 13
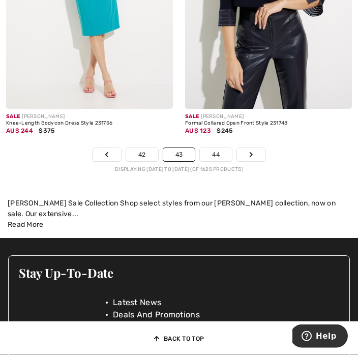
scroll to position [5484, 0]
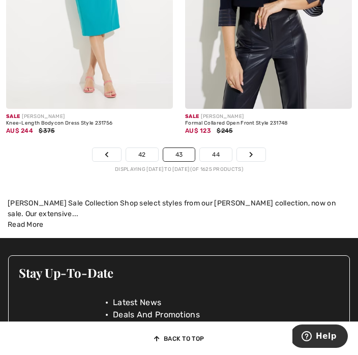
click at [224, 149] on link "44" at bounding box center [216, 154] width 32 height 13
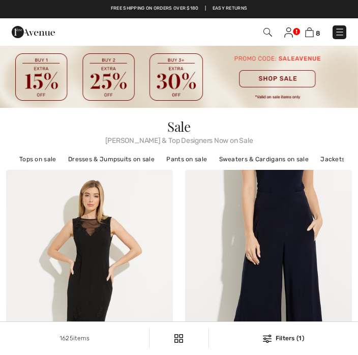
checkbox input "true"
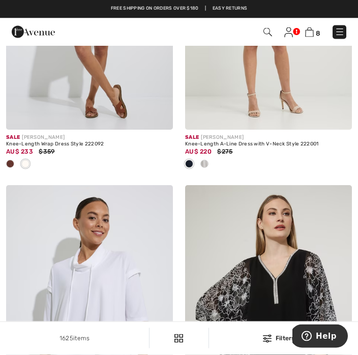
scroll to position [4343, 0]
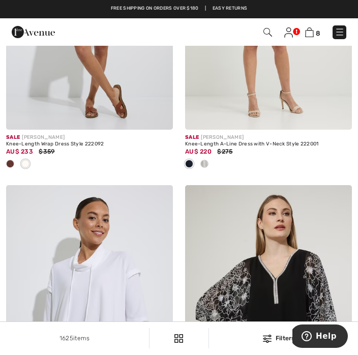
click at [314, 29] on img at bounding box center [309, 32] width 9 height 10
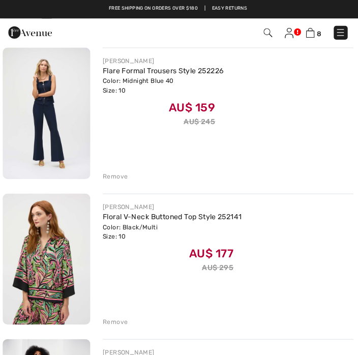
scroll to position [251, 0]
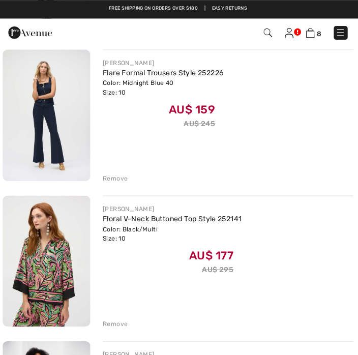
click at [185, 75] on link "Flare Formal Trousers Style 252226" at bounding box center [164, 72] width 119 height 9
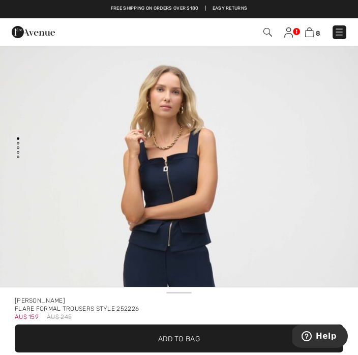
click at [314, 33] on img at bounding box center [309, 32] width 9 height 10
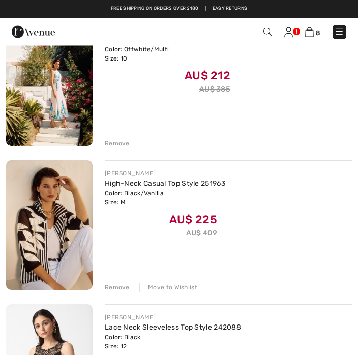
scroll to position [714, 0]
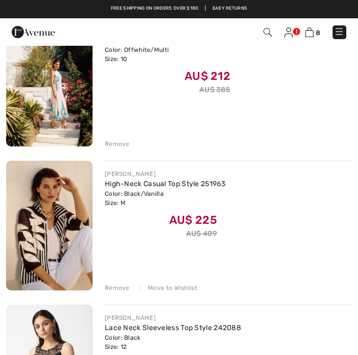
click at [124, 146] on div "Remove" at bounding box center [117, 143] width 25 height 9
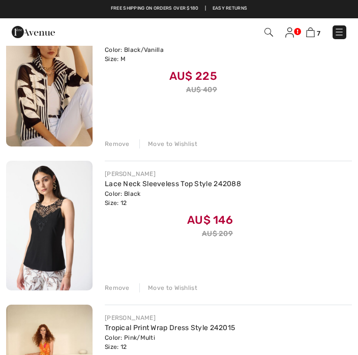
click at [119, 144] on div "Remove" at bounding box center [117, 143] width 25 height 9
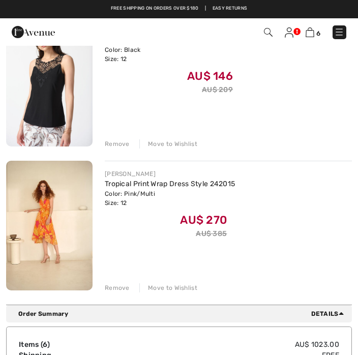
scroll to position [714, 0]
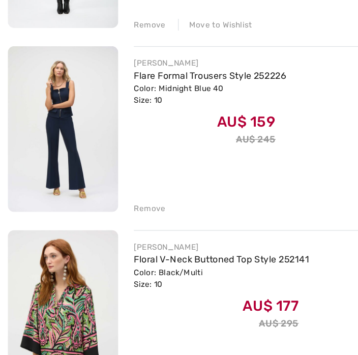
click at [121, 224] on div "Remove" at bounding box center [117, 228] width 25 height 9
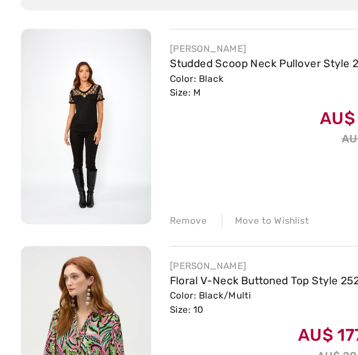
scroll to position [109, 0]
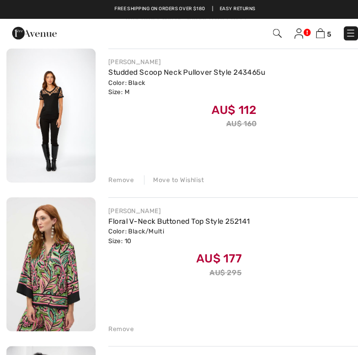
click at [123, 175] on div "Remove" at bounding box center [117, 173] width 25 height 9
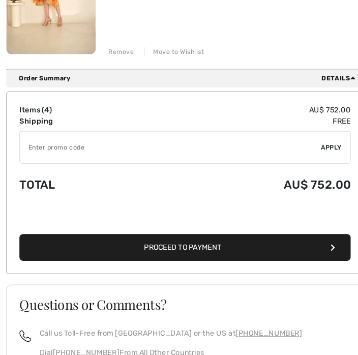
scroll to position [664, 0]
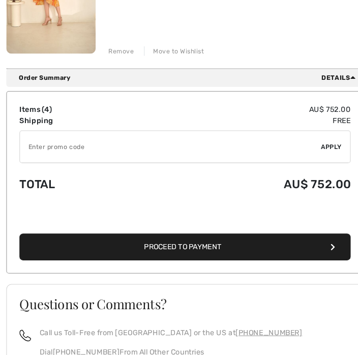
click at [29, 144] on input "TEXT" at bounding box center [164, 142] width 291 height 31
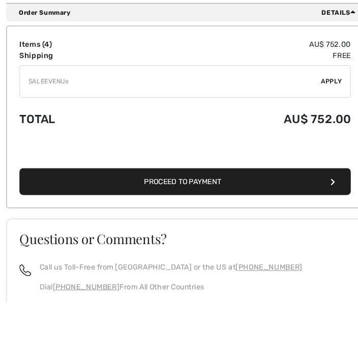
type input "SALEEVENUE"
click at [325, 138] on span "Apply" at bounding box center [321, 142] width 20 height 9
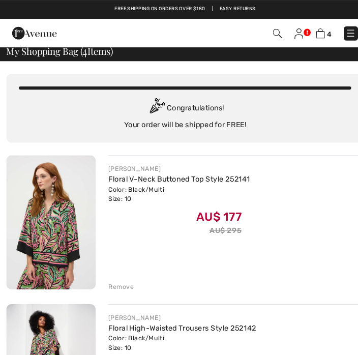
scroll to position [0, 0]
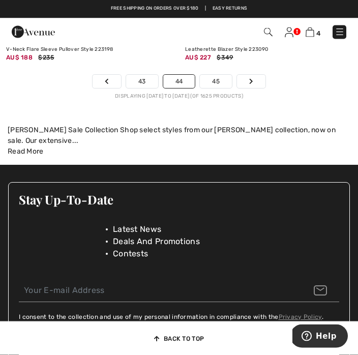
scroll to position [5528, 0]
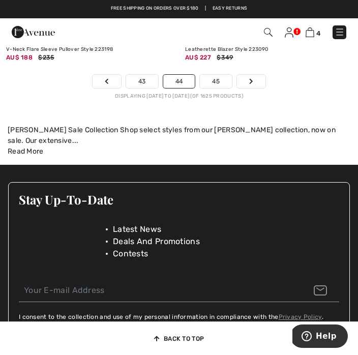
click at [216, 82] on link "45" at bounding box center [216, 81] width 32 height 13
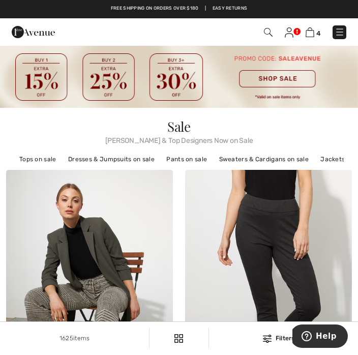
click at [313, 34] on img at bounding box center [310, 32] width 9 height 10
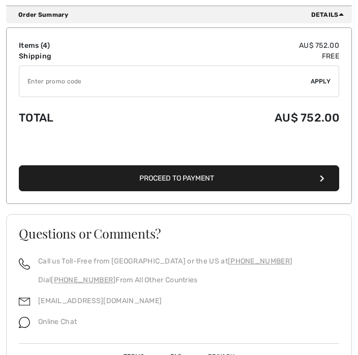
scroll to position [741, 0]
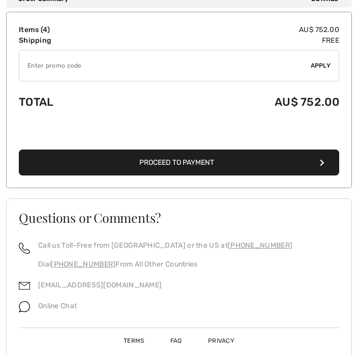
click at [36, 66] on input "TEXT" at bounding box center [164, 65] width 291 height 31
type input "SALEAVENUE"
click at [328, 69] on span "Apply" at bounding box center [321, 65] width 20 height 9
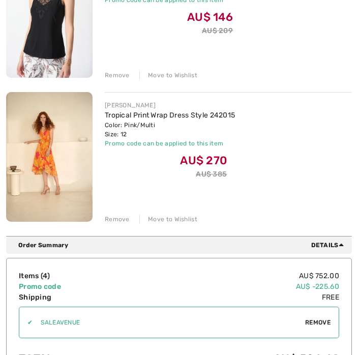
scroll to position [536, 0]
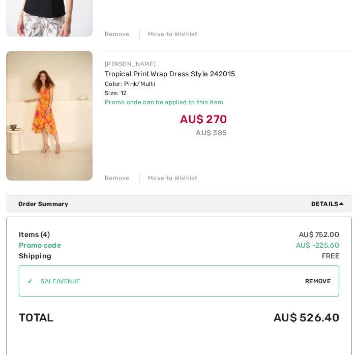
click at [112, 177] on div "Remove" at bounding box center [117, 177] width 25 height 9
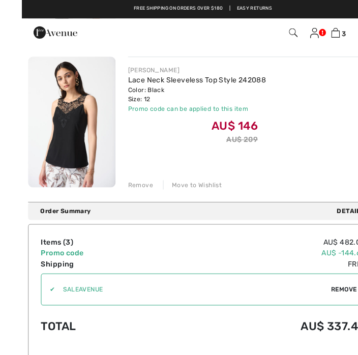
scroll to position [394, 0]
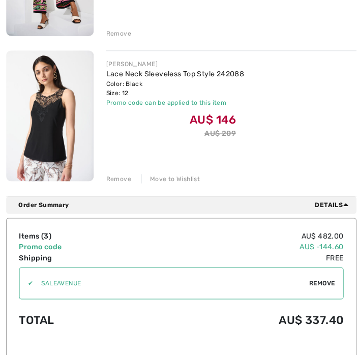
click at [111, 174] on div "Remove" at bounding box center [117, 176] width 25 height 9
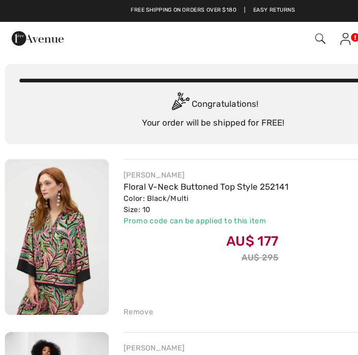
scroll to position [0, 0]
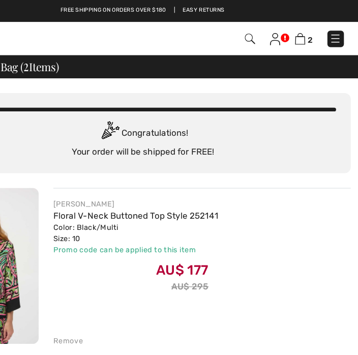
click at [334, 28] on img at bounding box center [339, 32] width 10 height 10
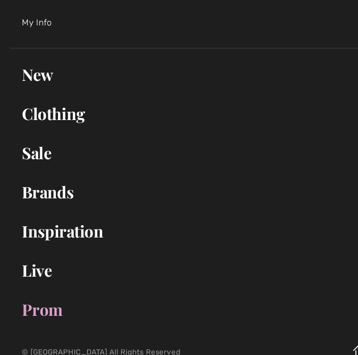
scroll to position [59, 0]
click at [28, 163] on link "Sale Toggle submenu" at bounding box center [179, 174] width 338 height 22
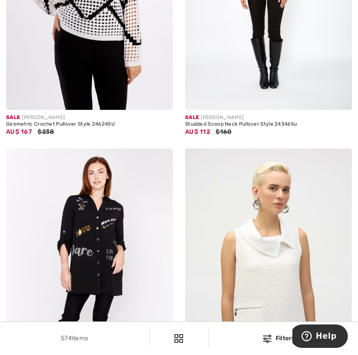
scroll to position [595, 0]
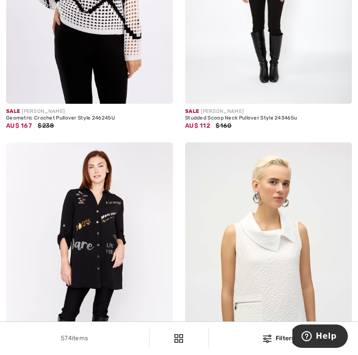
click at [224, 109] on div "Sale FRANK LYMAN" at bounding box center [268, 112] width 167 height 8
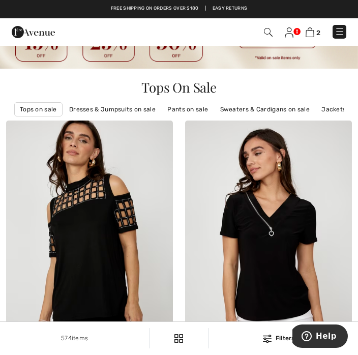
scroll to position [39, 0]
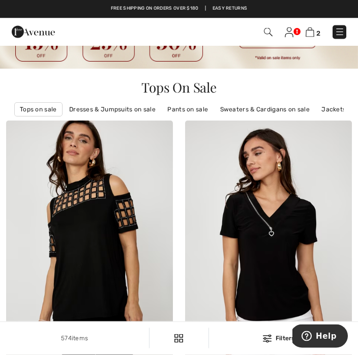
click at [292, 32] on img at bounding box center [289, 32] width 9 height 10
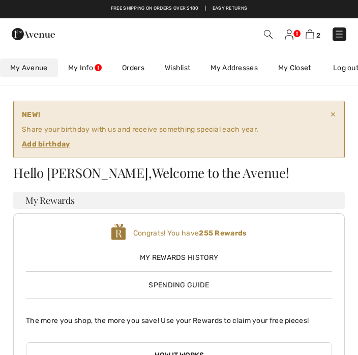
click at [312, 36] on img at bounding box center [310, 34] width 9 height 10
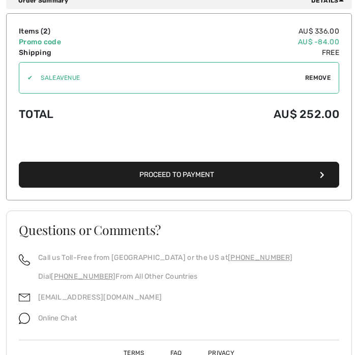
scroll to position [477, 0]
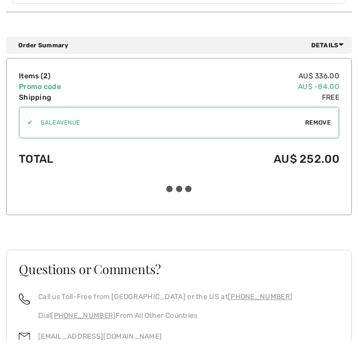
scroll to position [1008, 0]
